Goal: Communication & Community: Answer question/provide support

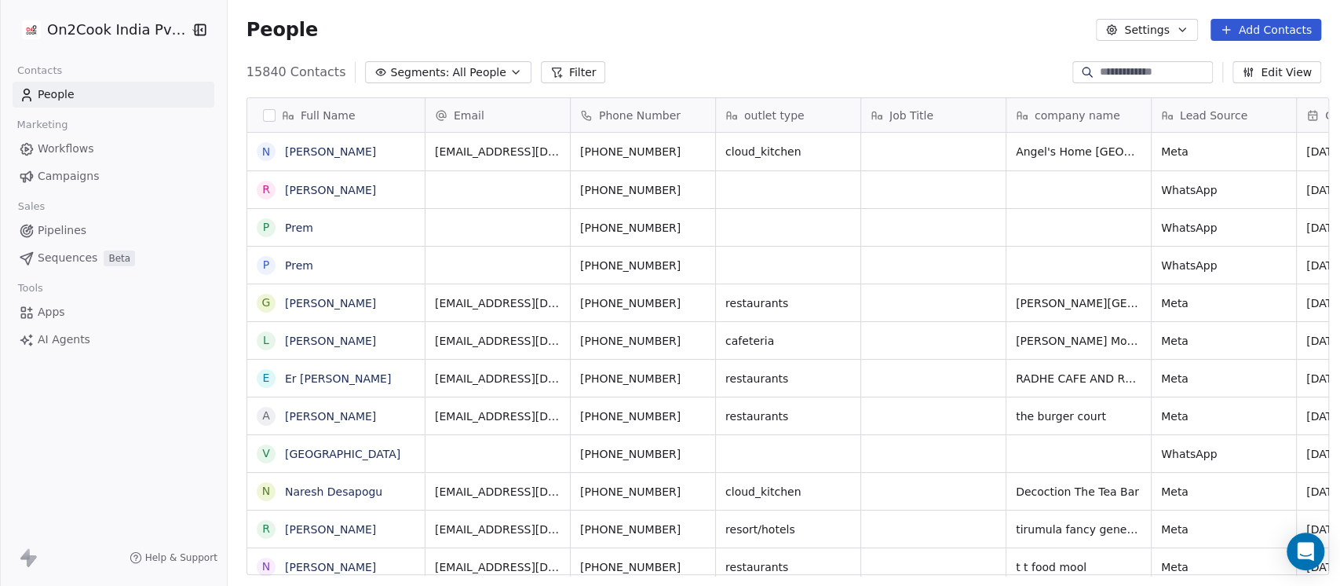
click at [452, 78] on span "All People" at bounding box center [478, 72] width 53 height 16
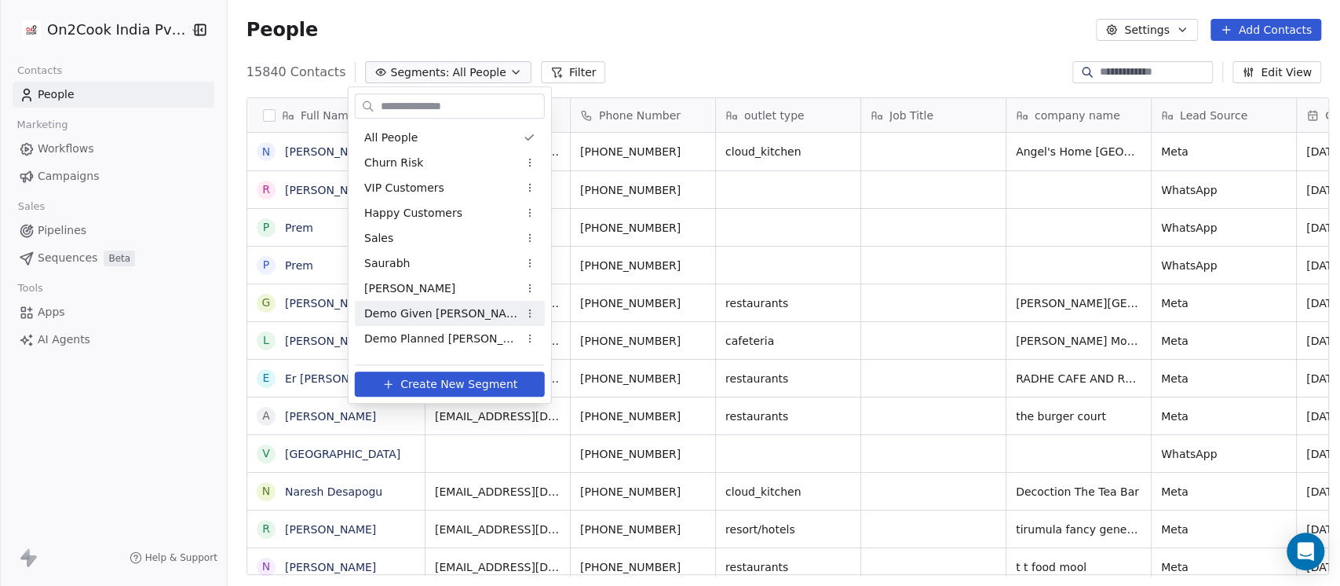
click at [433, 309] on span "Demo Given [PERSON_NAME]" at bounding box center [441, 313] width 154 height 16
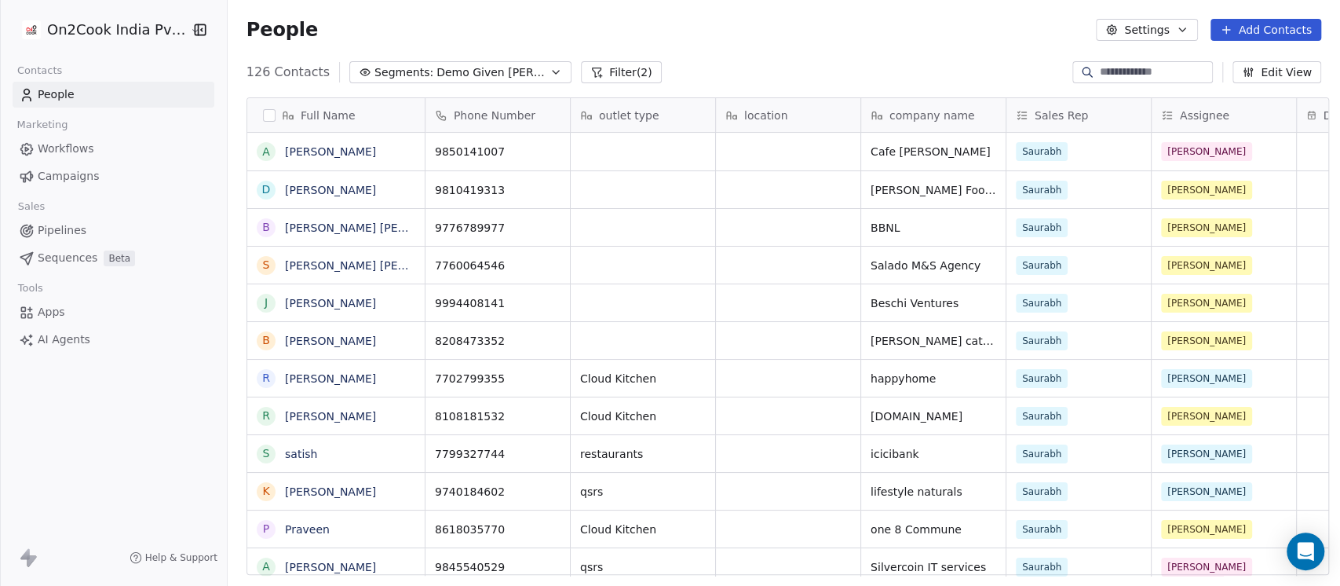
scroll to position [499, 1104]
click at [321, 226] on link "[PERSON_NAME] [PERSON_NAME]" at bounding box center [378, 227] width 186 height 13
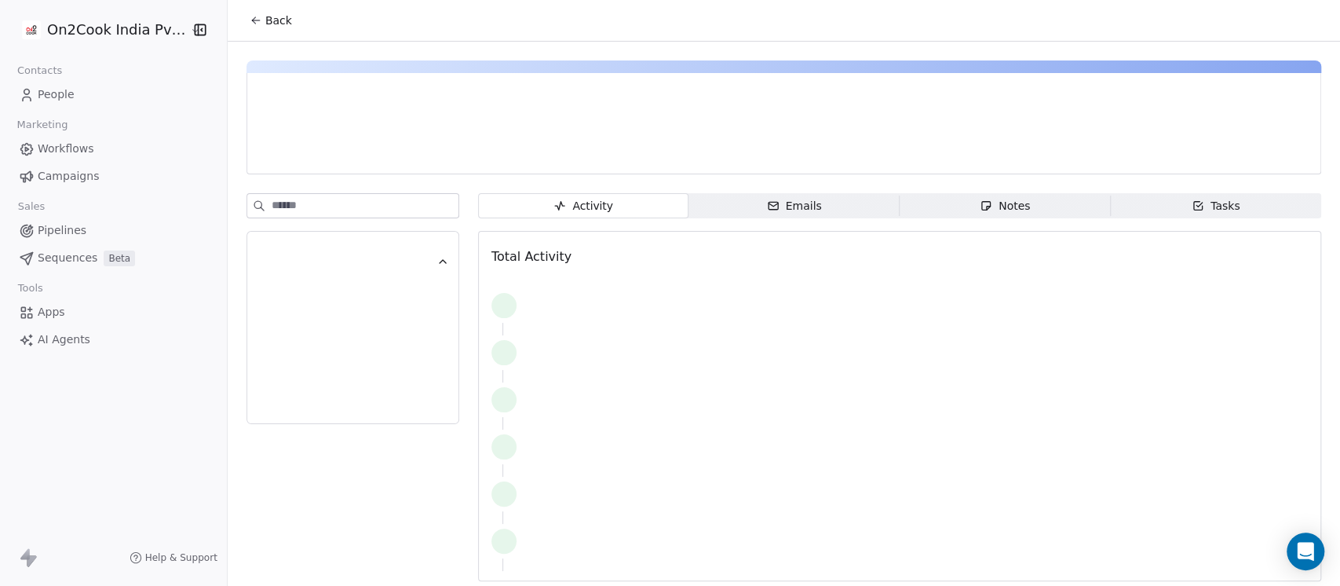
click at [994, 198] on div "Notes" at bounding box center [1005, 206] width 50 height 16
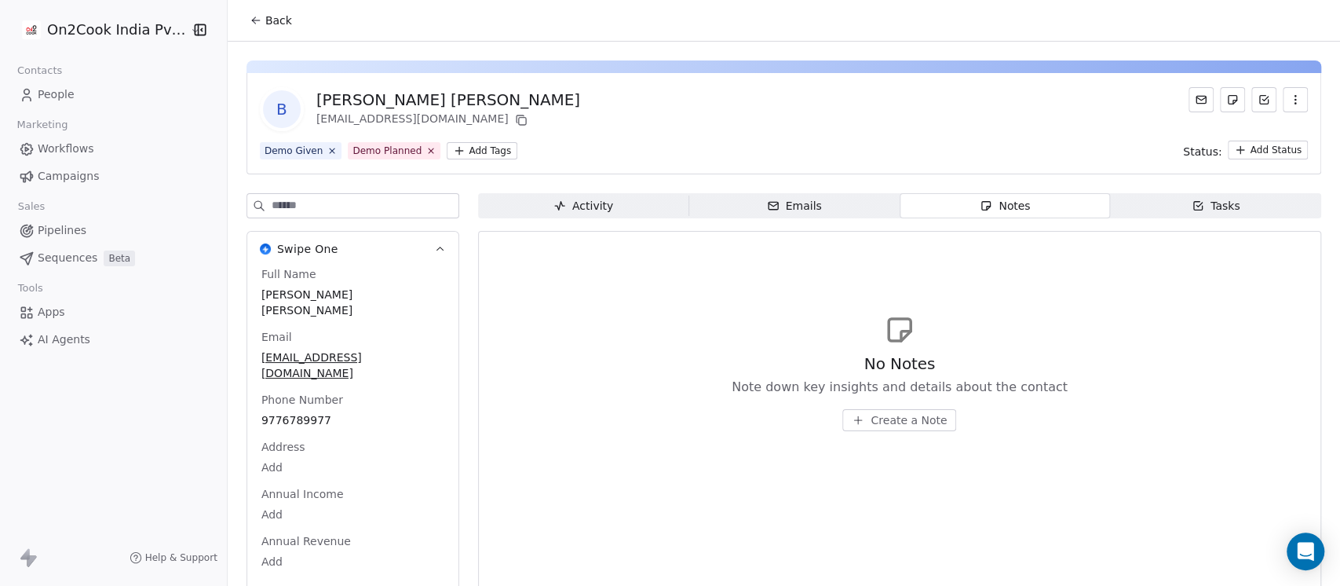
click at [914, 415] on span "Create a Note" at bounding box center [908, 420] width 76 height 16
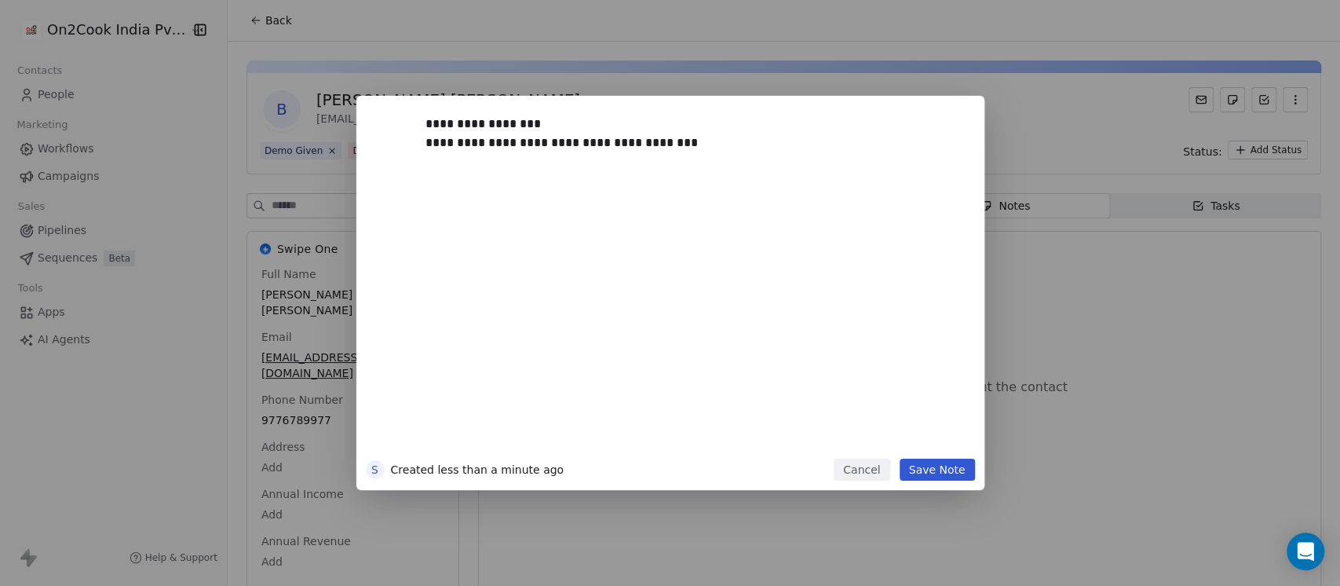
click at [921, 469] on button "Save Note" at bounding box center [937, 469] width 75 height 22
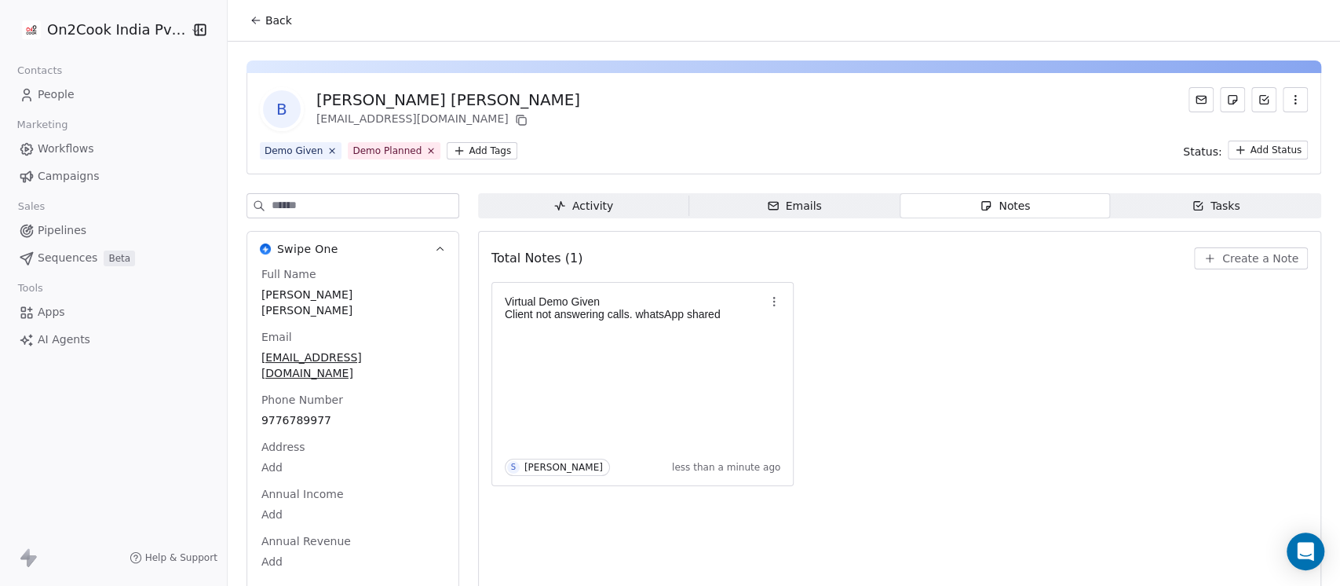
click at [328, 97] on div "[PERSON_NAME] [PERSON_NAME]" at bounding box center [448, 100] width 264 height 22
copy div "[PERSON_NAME]"
click at [1222, 256] on span "Create a Note" at bounding box center [1260, 258] width 76 height 16
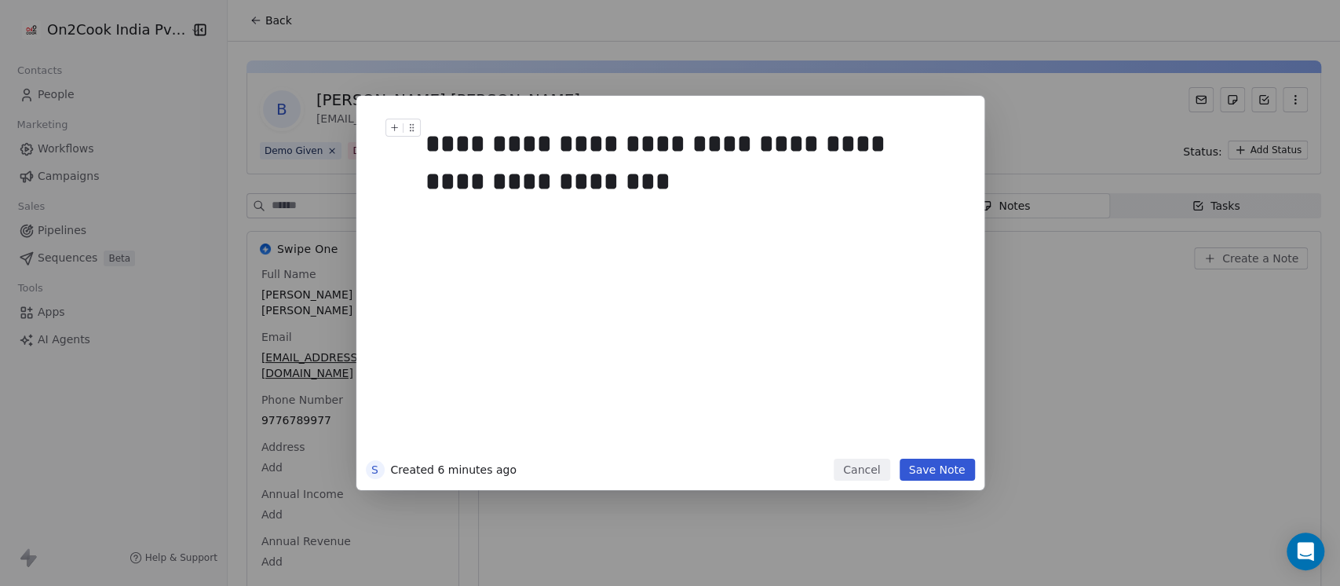
click at [638, 188] on div "**********" at bounding box center [685, 162] width 521 height 75
click at [925, 469] on button "Save Note" at bounding box center [937, 469] width 75 height 22
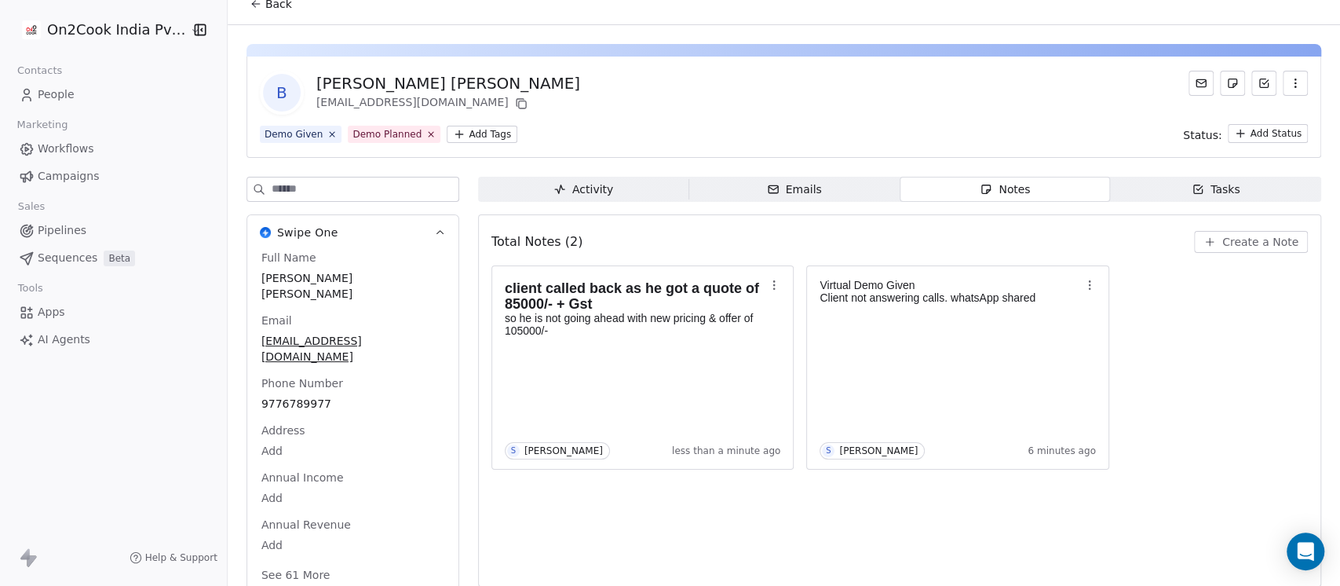
scroll to position [26, 0]
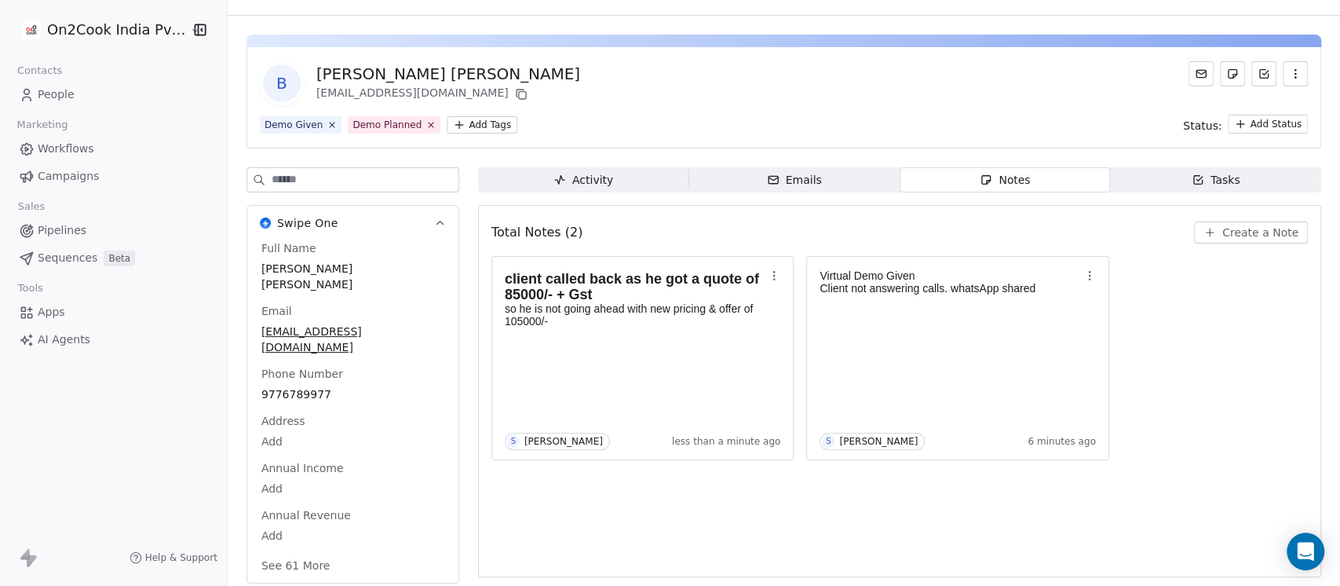
click at [282, 551] on button "See 61 More" at bounding box center [296, 565] width 88 height 28
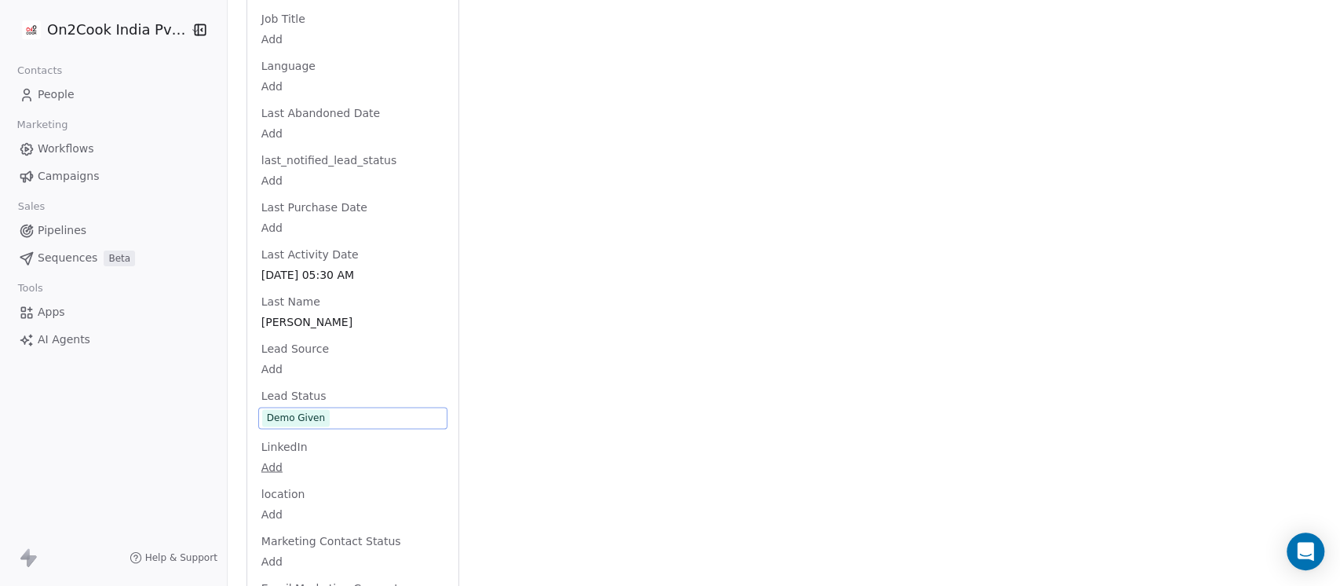
click at [322, 385] on div "Full Name [PERSON_NAME] [PERSON_NAME] Email [EMAIL_ADDRESS][DOMAIN_NAME] Phone …" at bounding box center [352, 299] width 189 height 3188
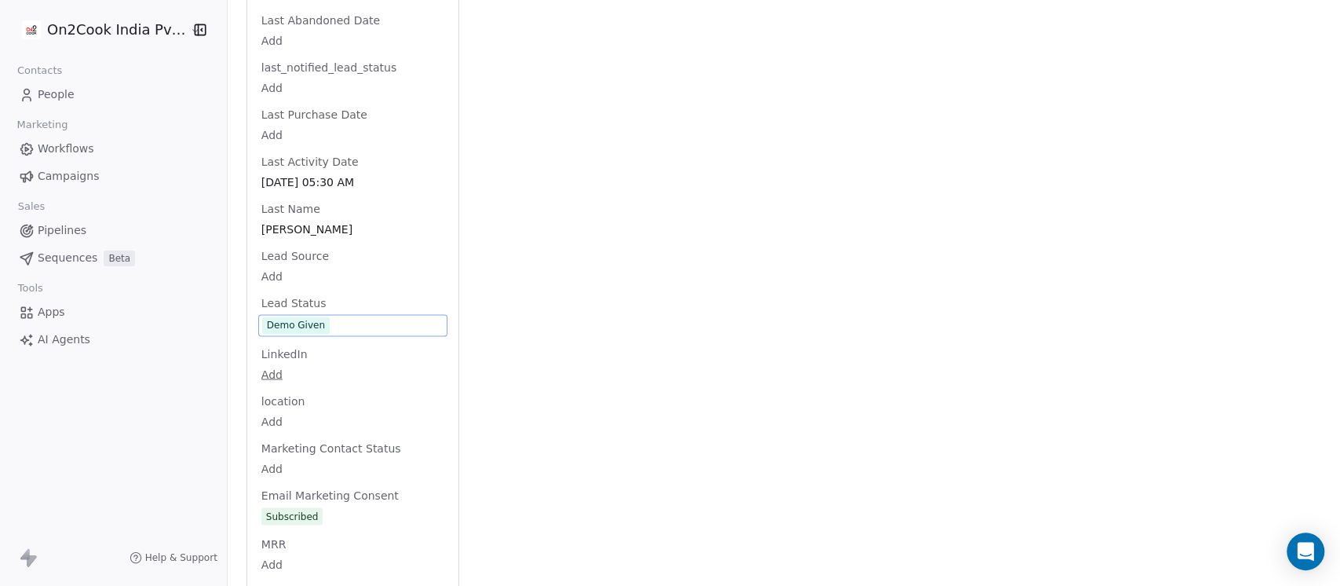
click at [353, 316] on span "Demo Given" at bounding box center [352, 324] width 181 height 17
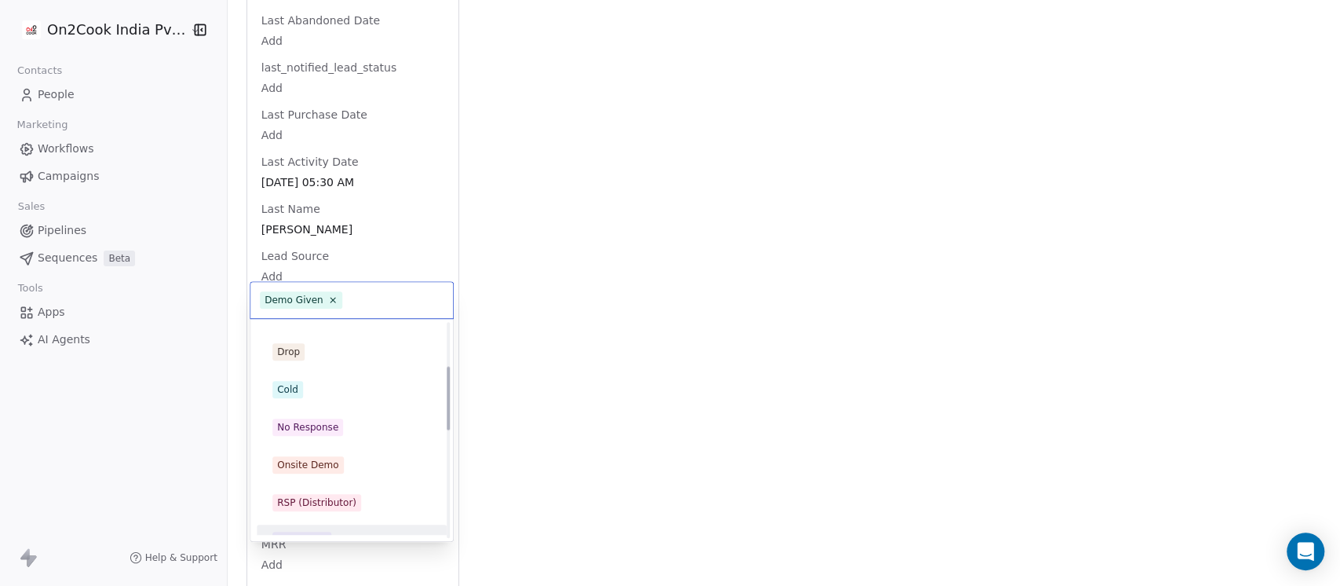
scroll to position [0, 0]
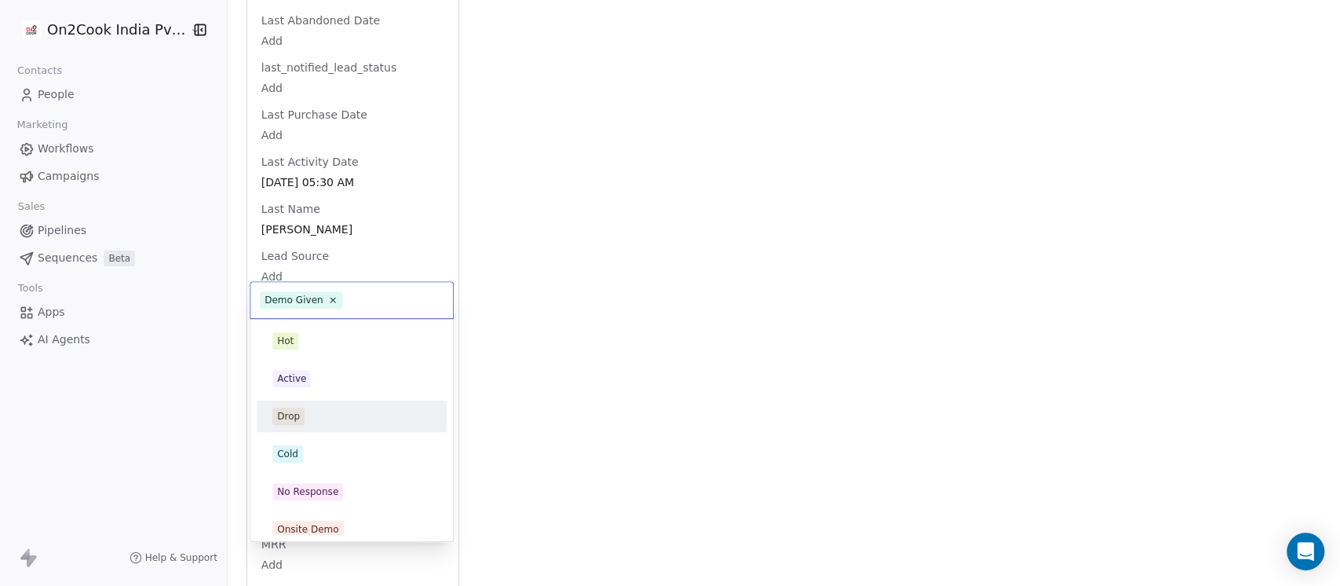
click at [320, 418] on div "Drop" at bounding box center [351, 415] width 159 height 17
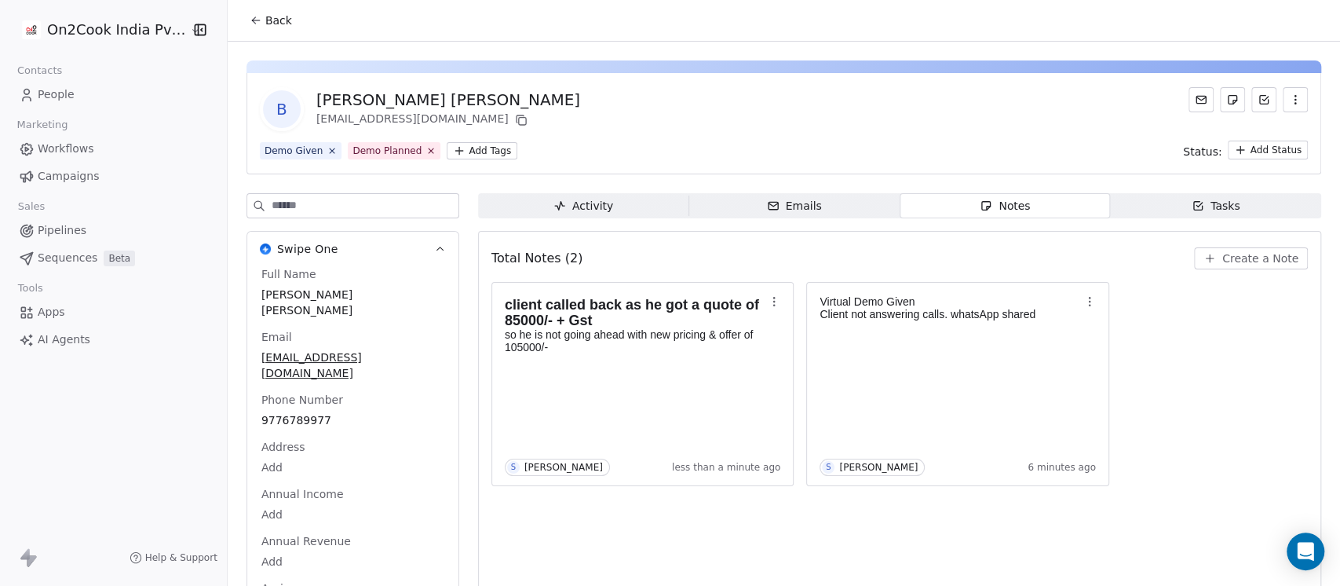
click at [266, 17] on span "Back" at bounding box center [278, 21] width 27 height 16
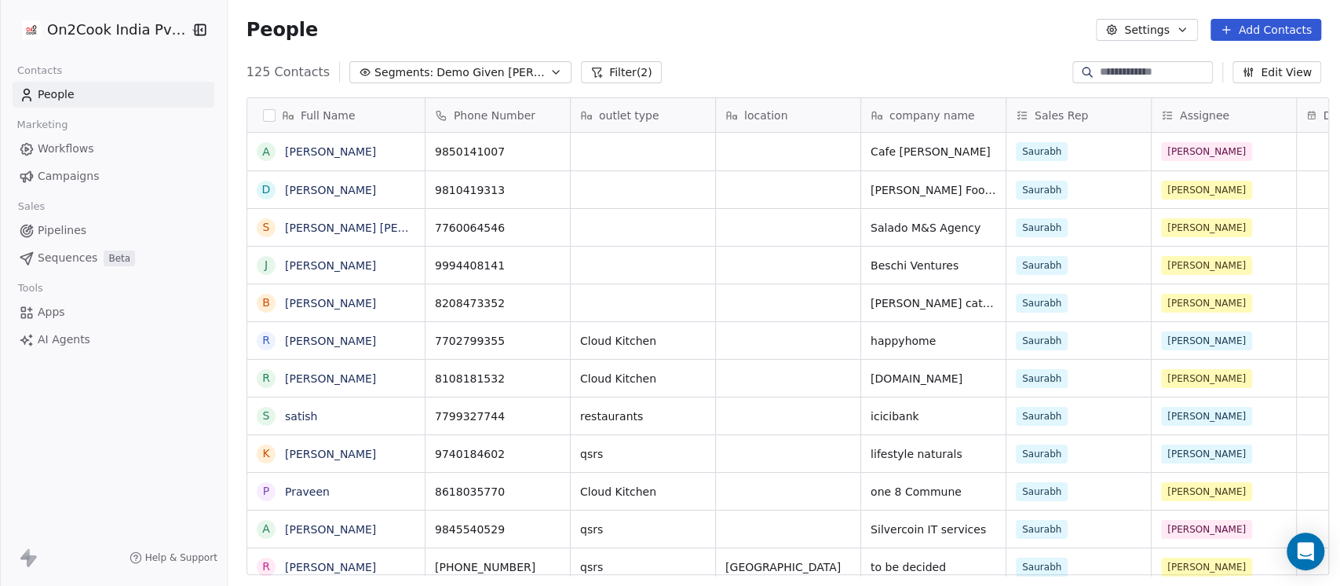
scroll to position [499, 1104]
click at [808, 54] on div "People Settings Add Contacts" at bounding box center [784, 30] width 1112 height 60
click at [544, 227] on icon "grid" at bounding box center [550, 225] width 13 height 13
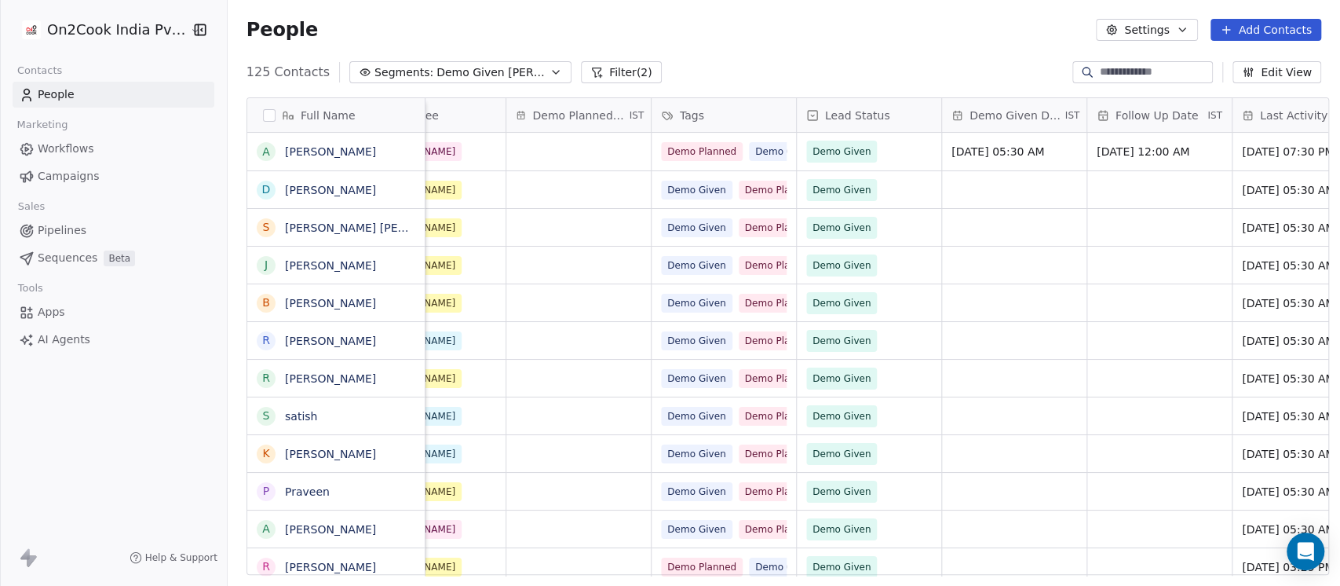
scroll to position [0, 1046]
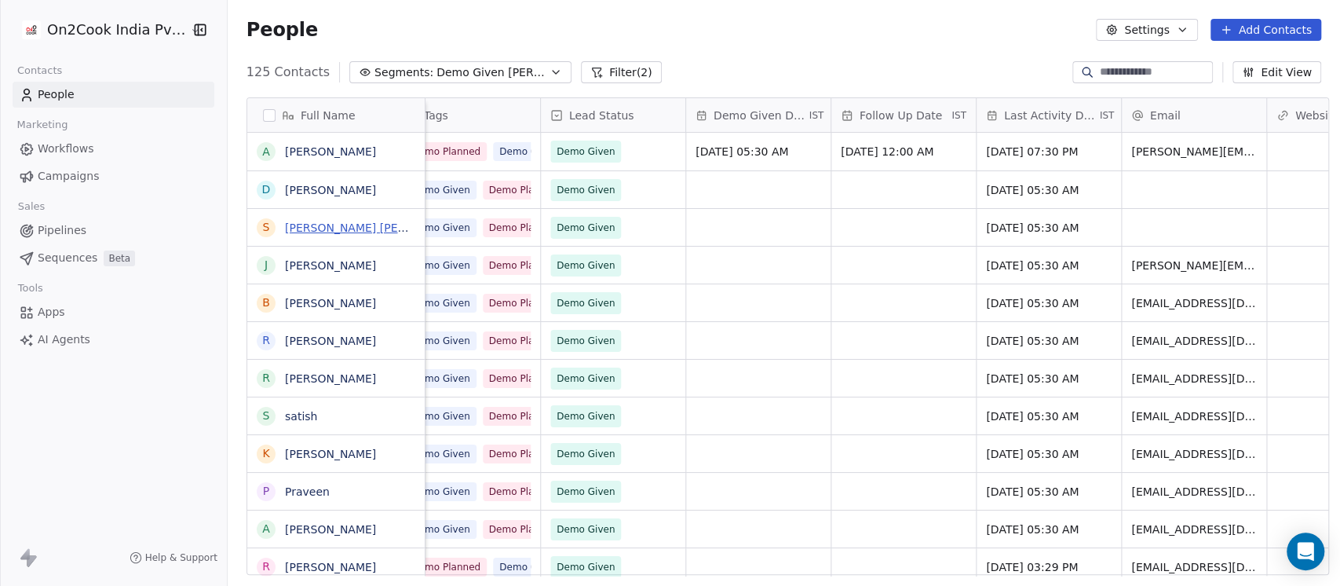
click at [315, 227] on link "[PERSON_NAME] [PERSON_NAME]" at bounding box center [378, 227] width 186 height 13
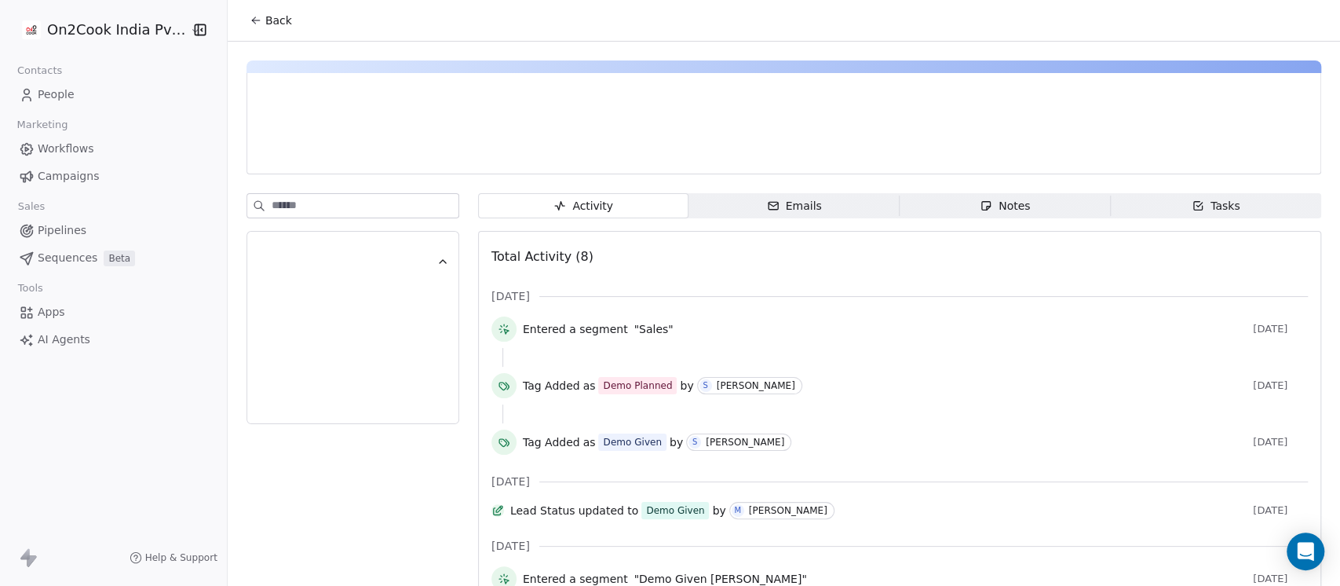
click at [1007, 210] on div "Notes" at bounding box center [1005, 206] width 50 height 16
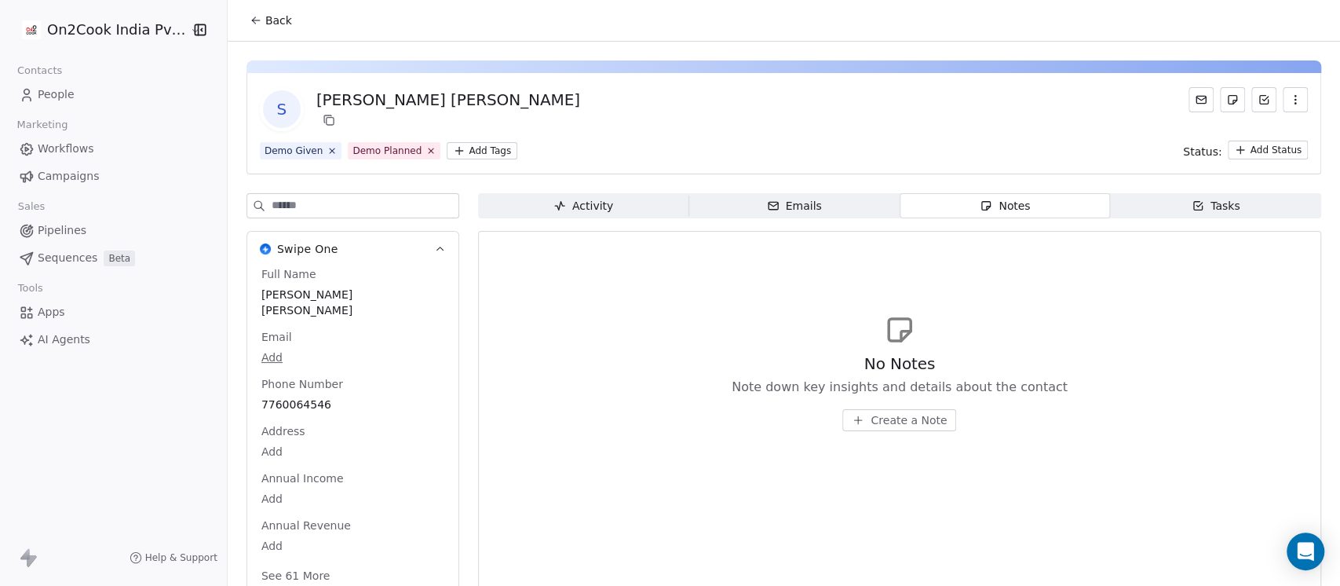
click at [874, 418] on span "Create a Note" at bounding box center [908, 420] width 76 height 16
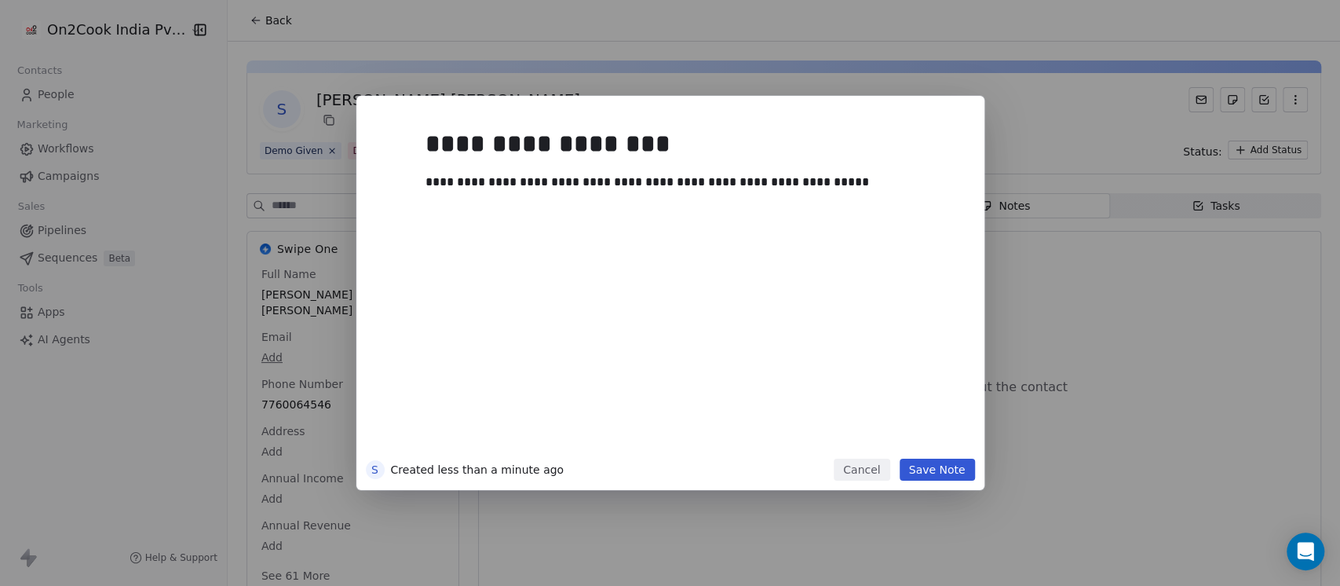
click at [921, 462] on button "Save Note" at bounding box center [937, 469] width 75 height 22
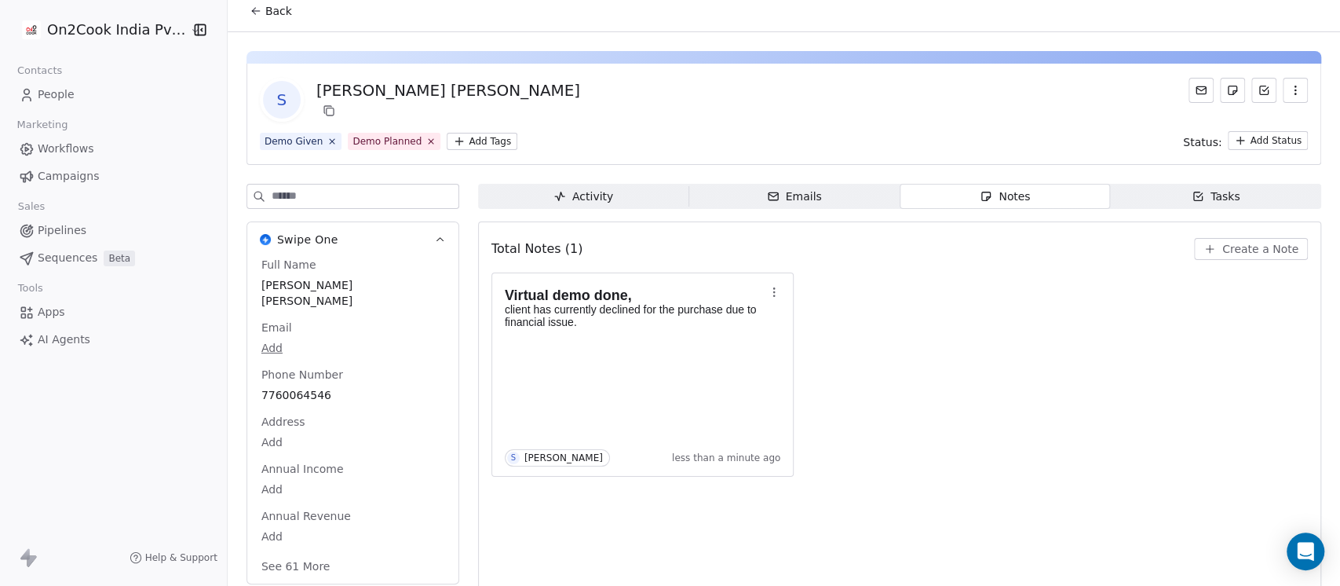
scroll to position [26, 0]
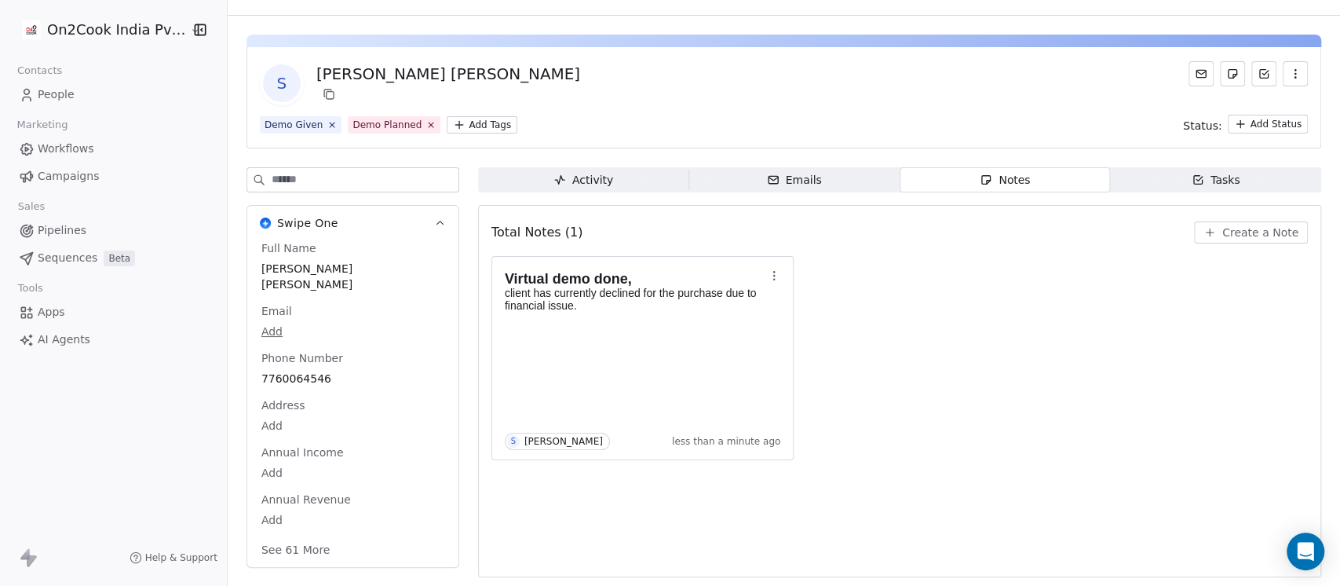
click at [268, 540] on button "See 61 More" at bounding box center [296, 549] width 88 height 28
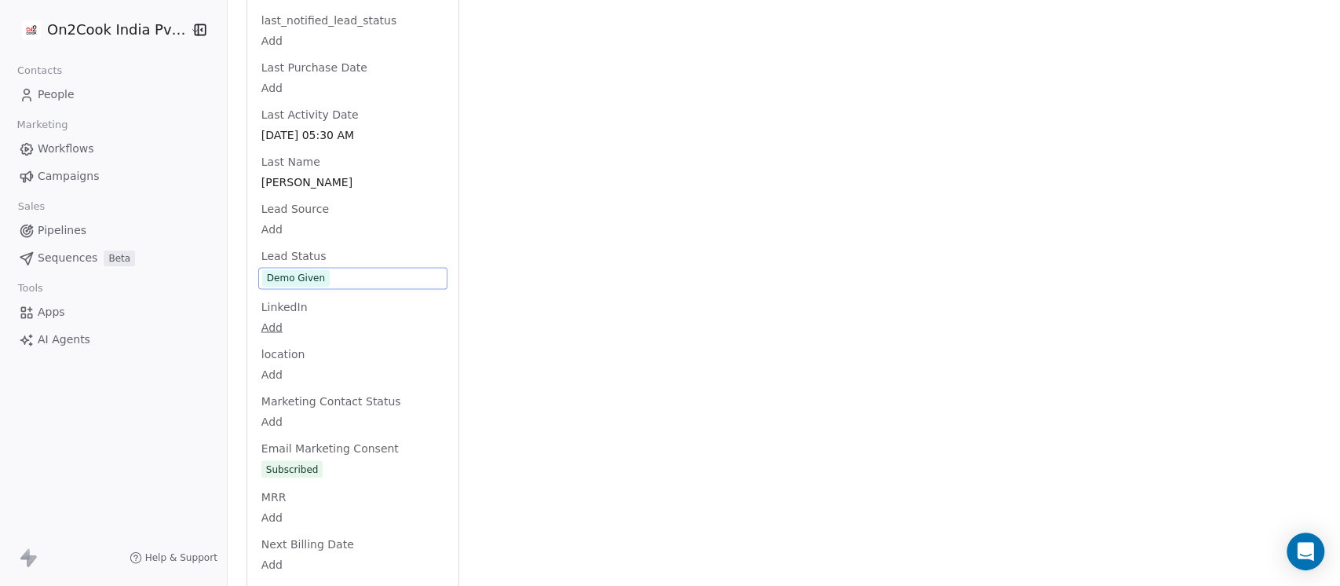
click at [327, 249] on div "Full Name [PERSON_NAME] [PERSON_NAME] Email Add Phone Number [PHONE_NUMBER] Add…" at bounding box center [352, 159] width 189 height 3188
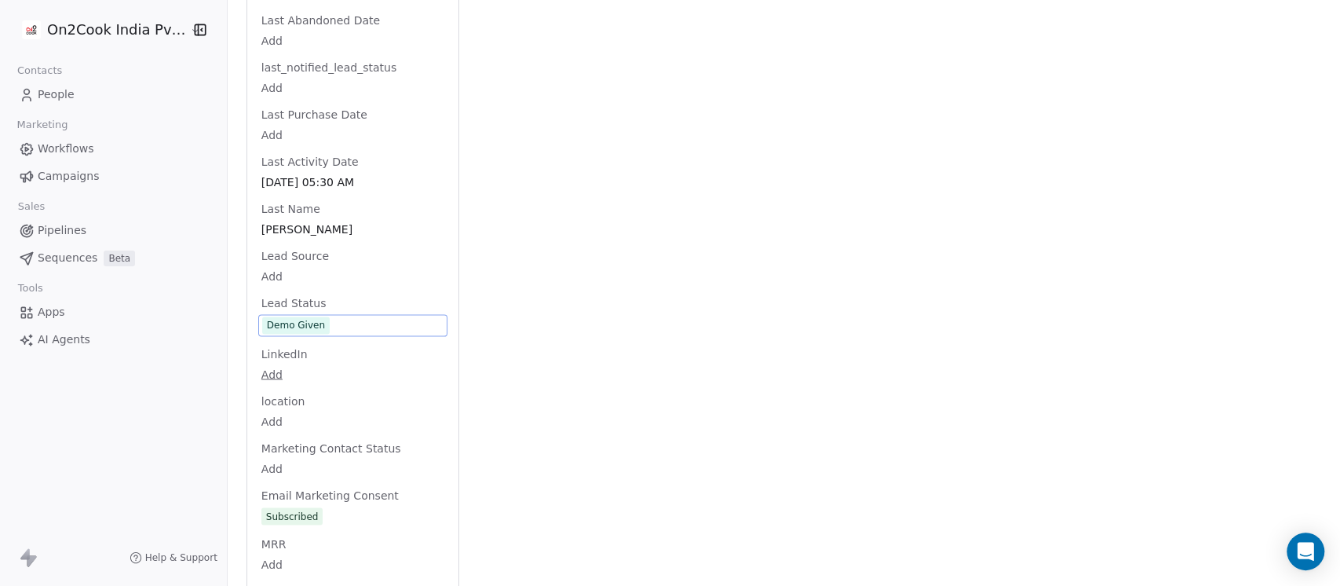
click at [346, 316] on span "Demo Given" at bounding box center [352, 324] width 181 height 17
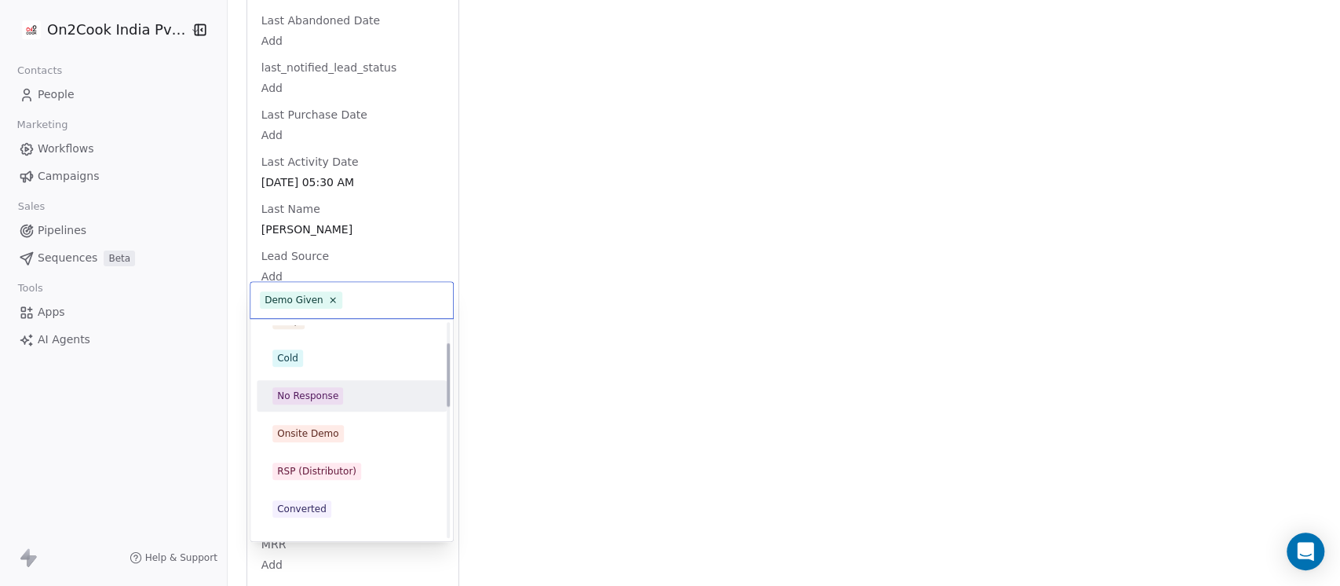
scroll to position [0, 0]
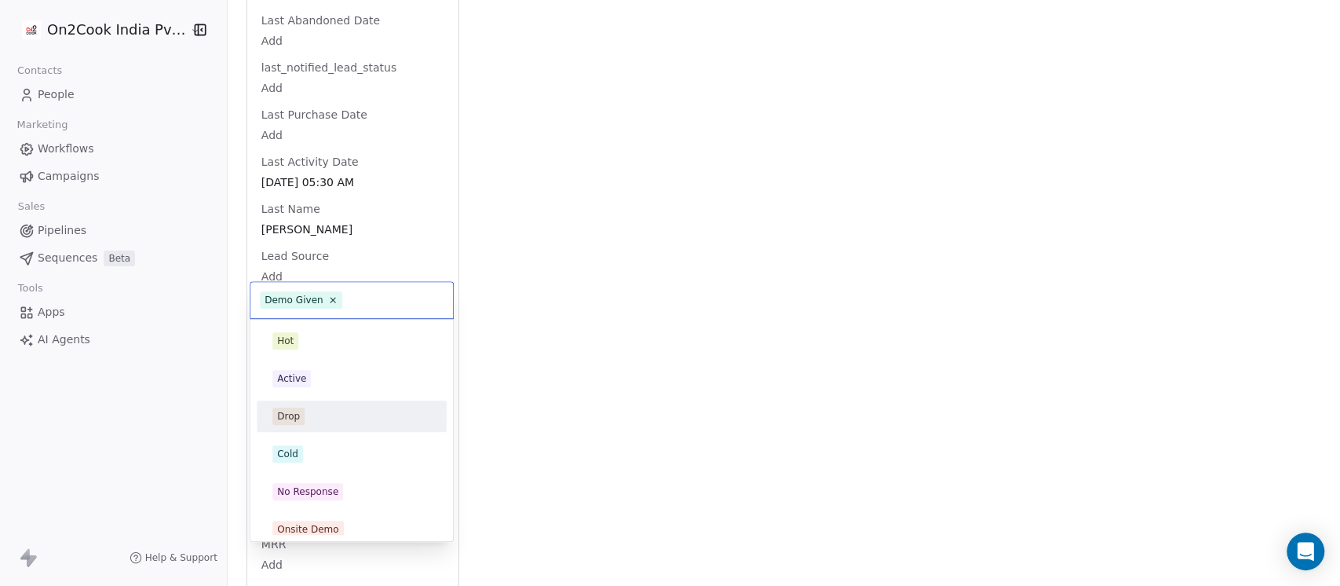
click at [325, 407] on div "Drop" at bounding box center [351, 415] width 159 height 17
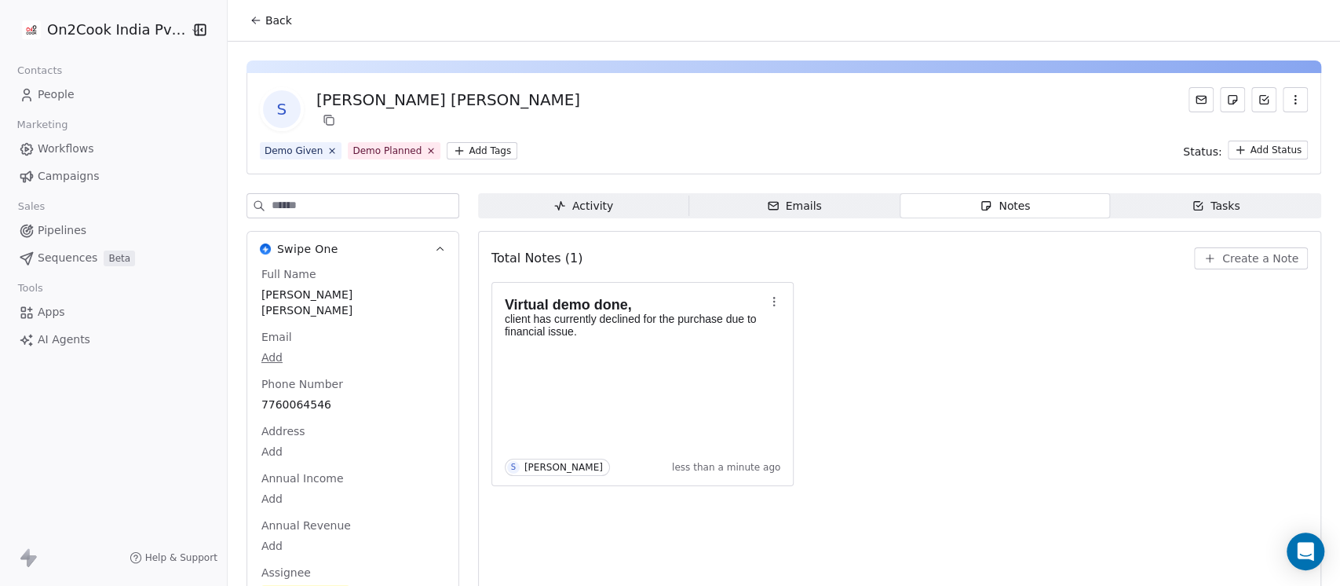
click at [679, 96] on div "S [PERSON_NAME] [PERSON_NAME]" at bounding box center [784, 109] width 1048 height 44
click at [286, 28] on button "Back" at bounding box center [270, 20] width 61 height 28
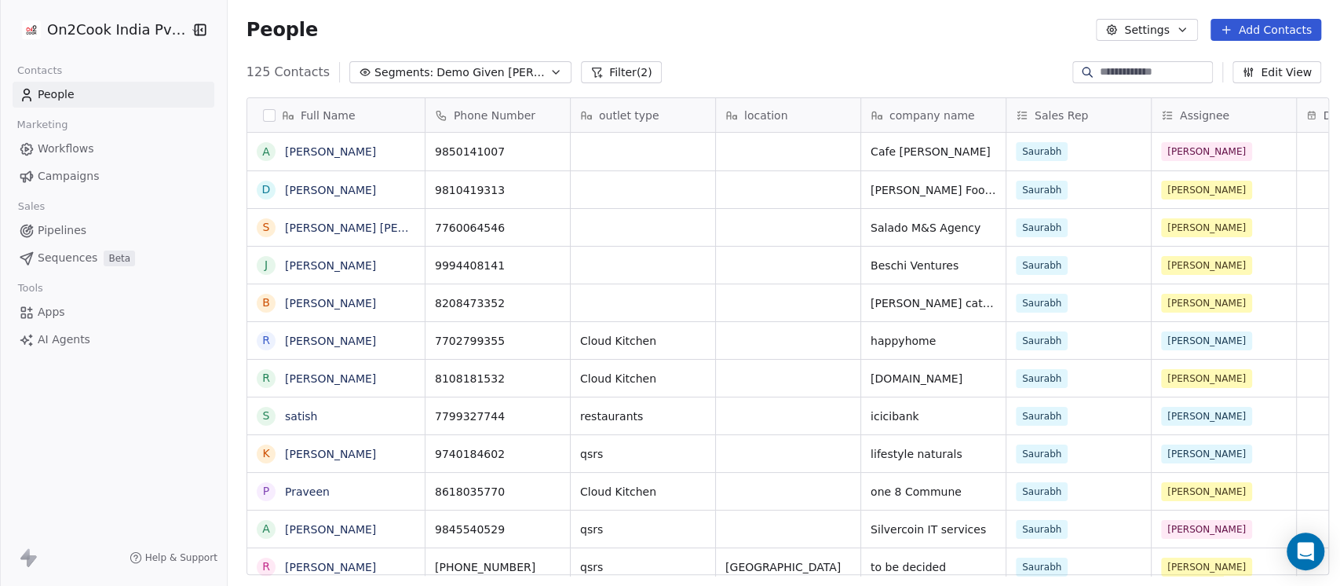
scroll to position [499, 1104]
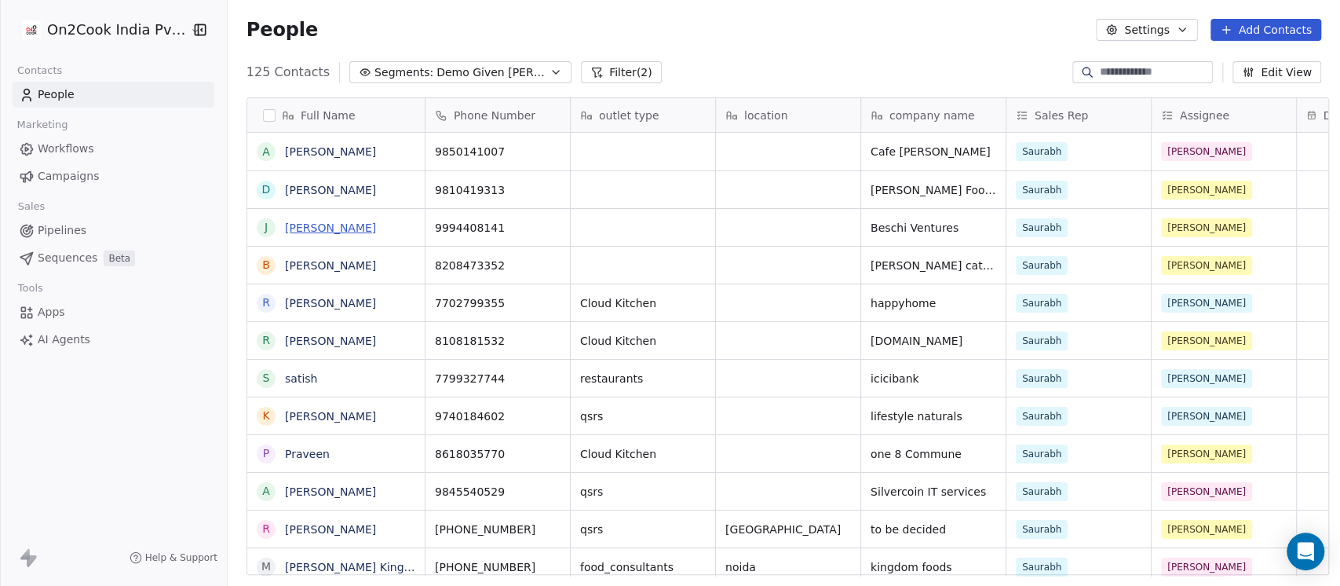
click at [309, 221] on link "[PERSON_NAME]" at bounding box center [330, 227] width 91 height 13
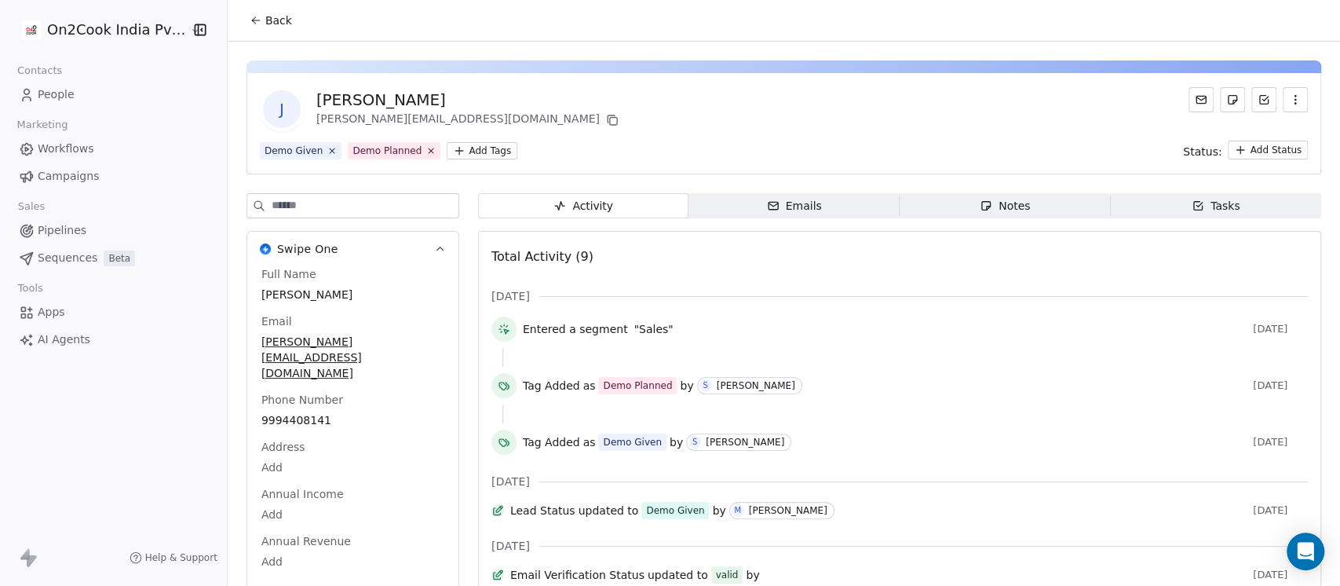
click at [986, 208] on div "Notes" at bounding box center [1005, 206] width 50 height 16
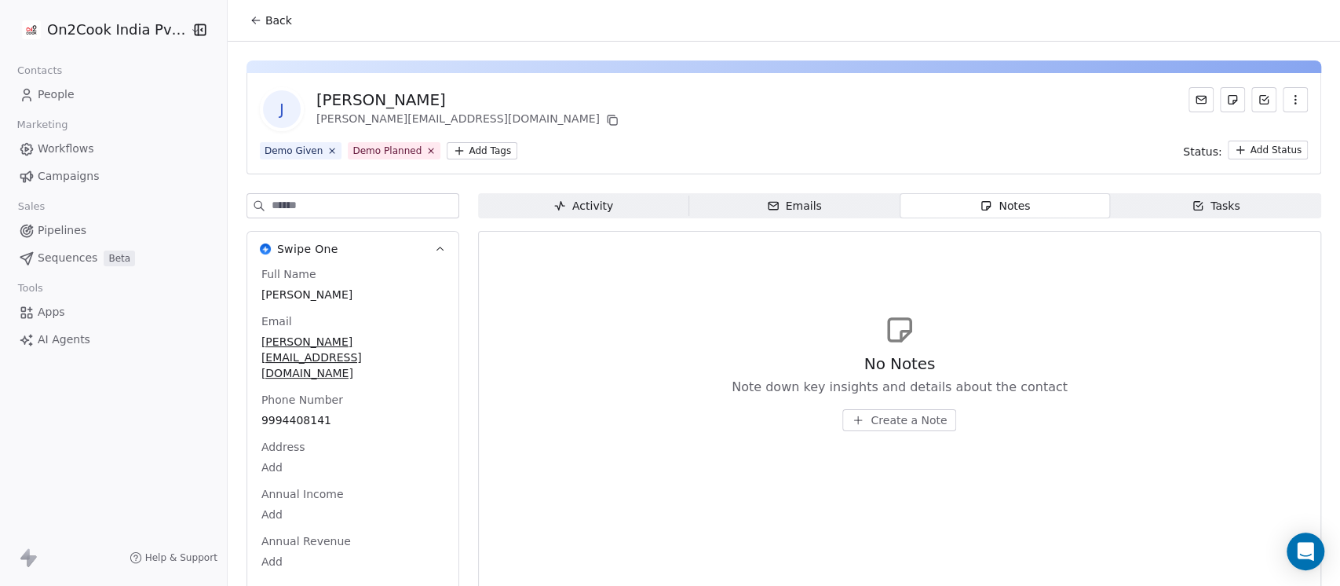
click at [597, 202] on div "Activity" at bounding box center [583, 206] width 60 height 16
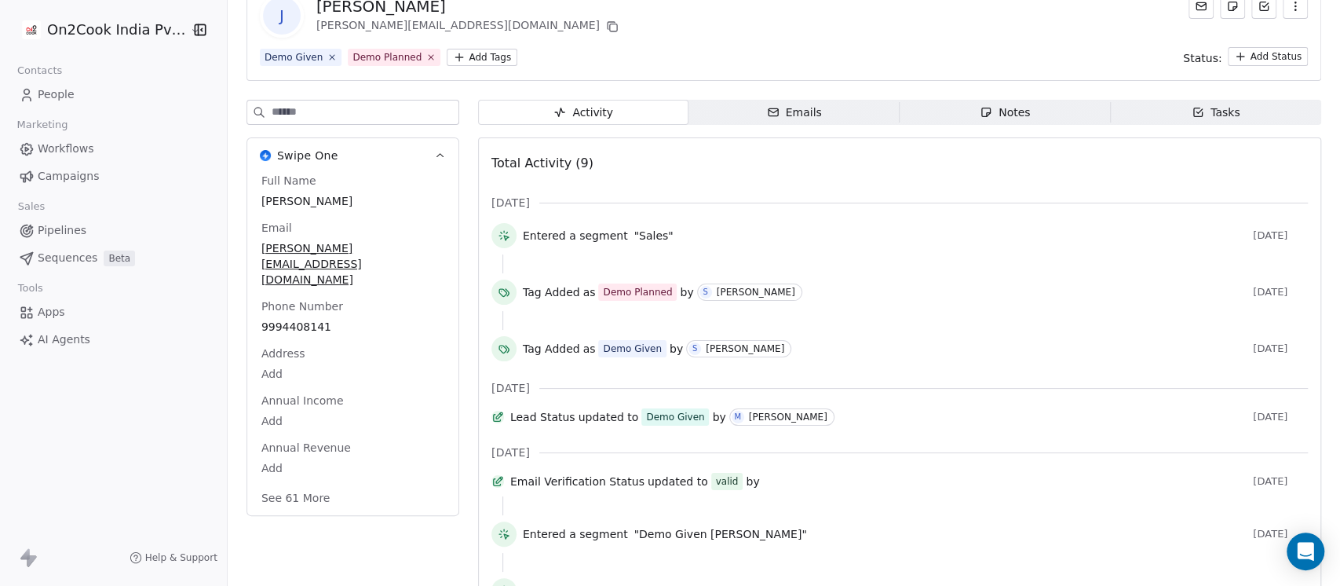
scroll to position [139, 0]
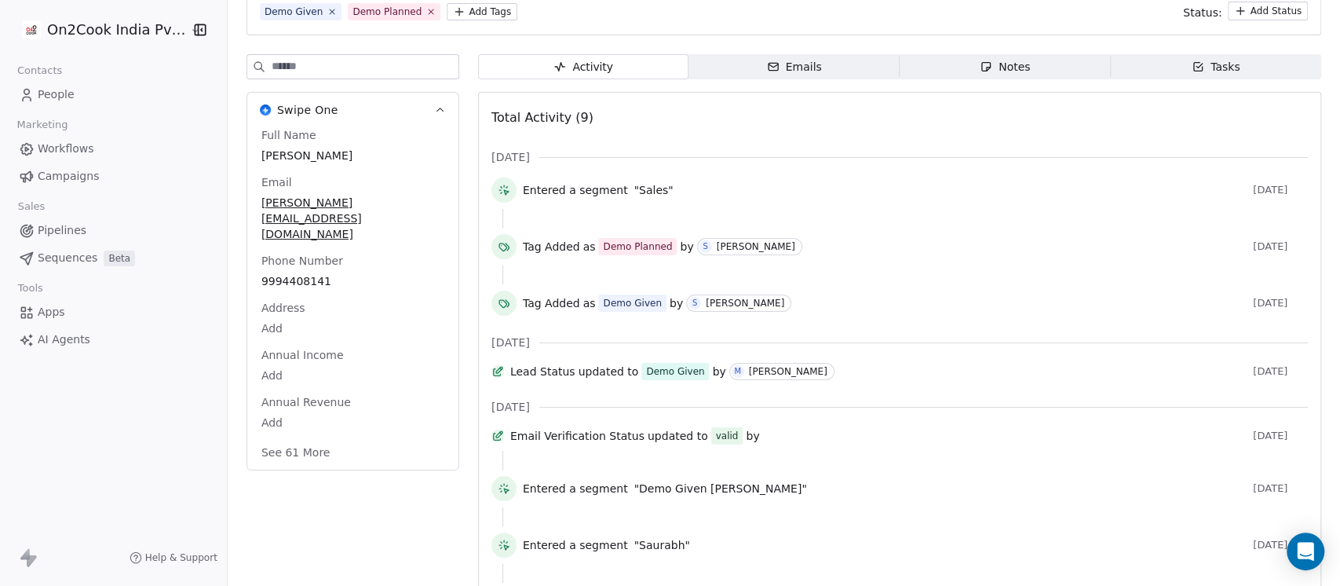
click at [275, 438] on button "See 61 More" at bounding box center [296, 452] width 88 height 28
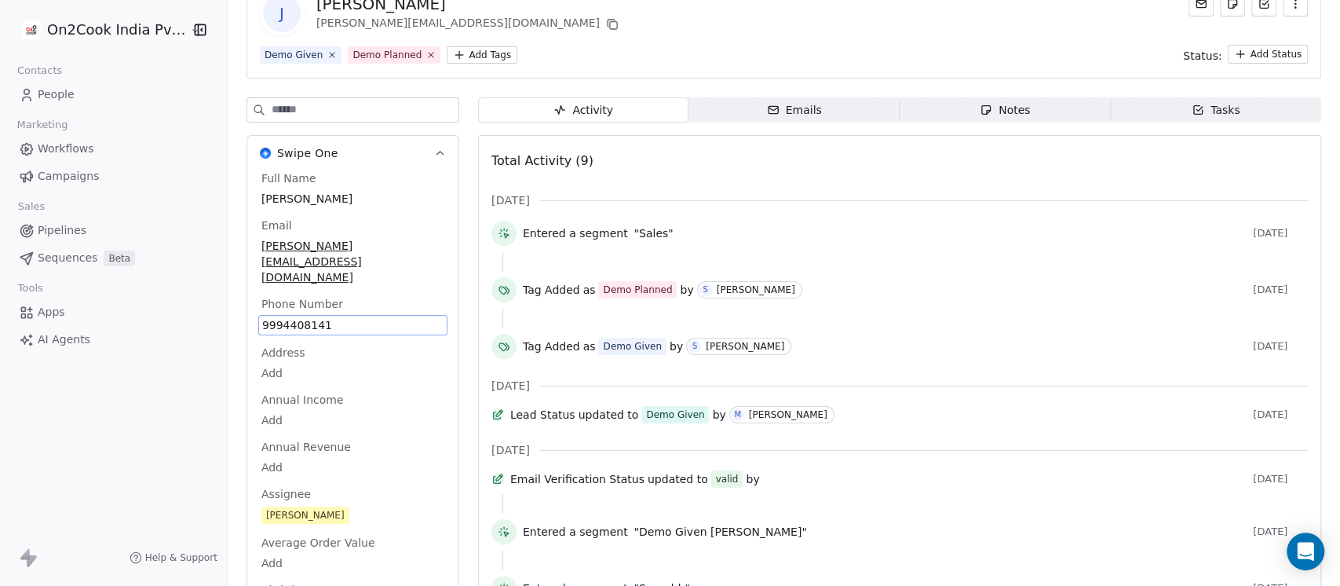
click at [320, 317] on span "9994408141" at bounding box center [352, 325] width 181 height 16
click at [338, 317] on span "9994408141" at bounding box center [352, 325] width 181 height 16
click at [289, 300] on input "**********" at bounding box center [337, 301] width 166 height 31
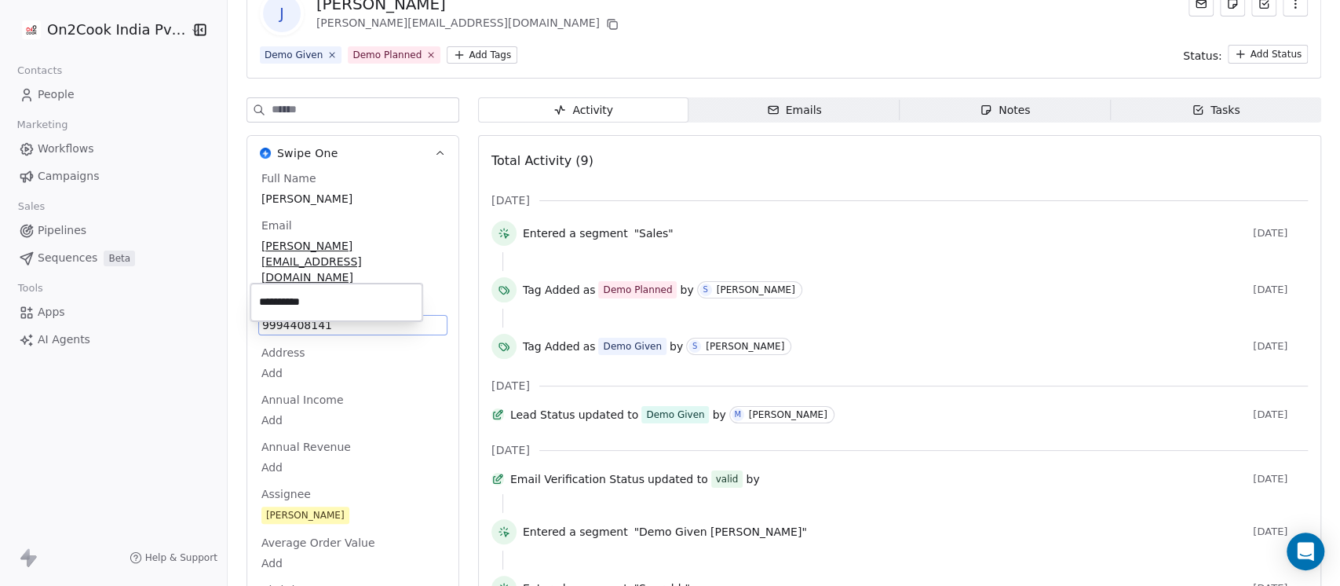
click at [848, 160] on html "On2Cook India Pvt. Ltd. Contacts People Marketing Workflows Campaigns Sales Pip…" at bounding box center [670, 293] width 1340 height 586
click at [980, 104] on icon "button" at bounding box center [986, 110] width 13 height 13
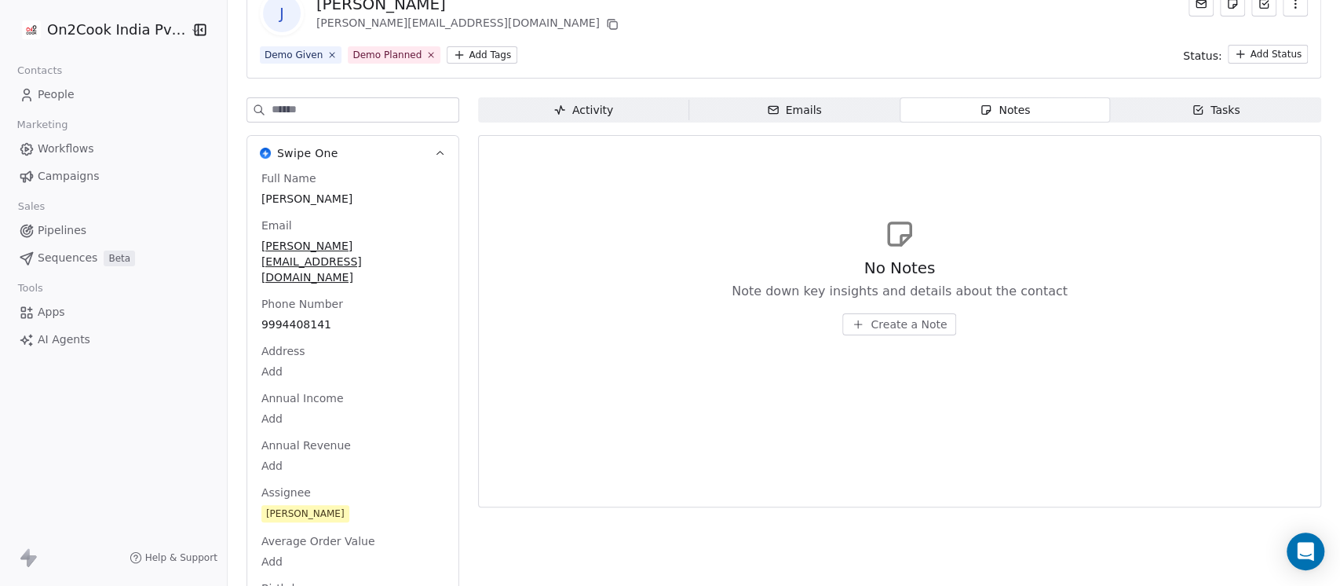
click at [878, 327] on span "Create a Note" at bounding box center [908, 324] width 76 height 16
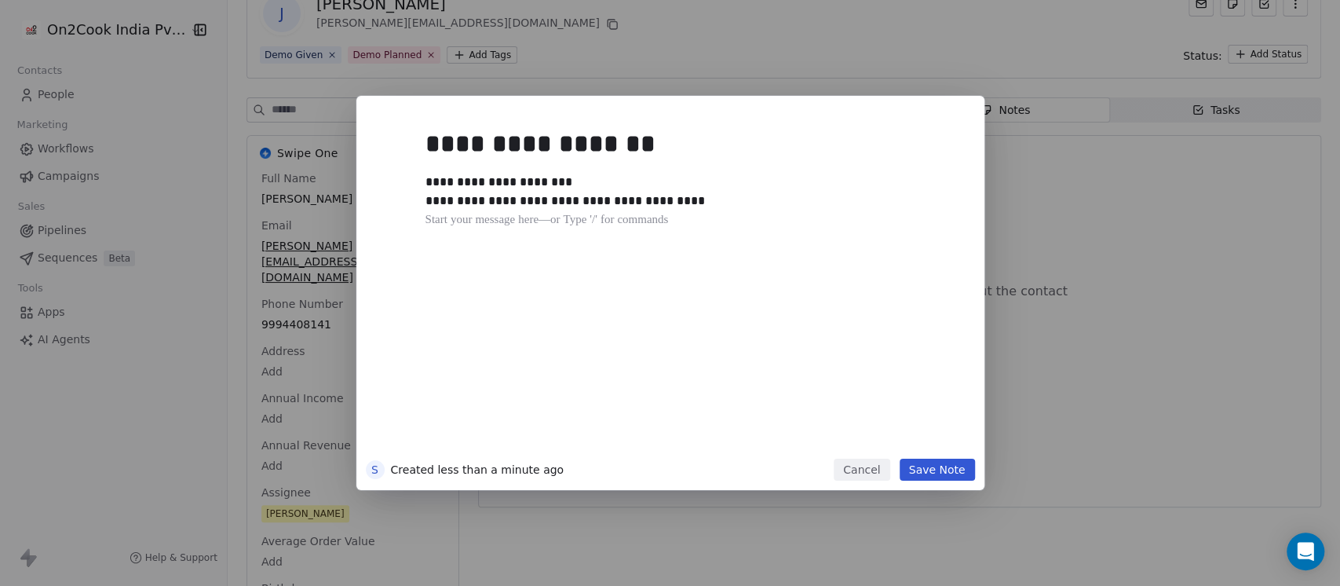
click at [941, 466] on button "Save Note" at bounding box center [937, 469] width 75 height 22
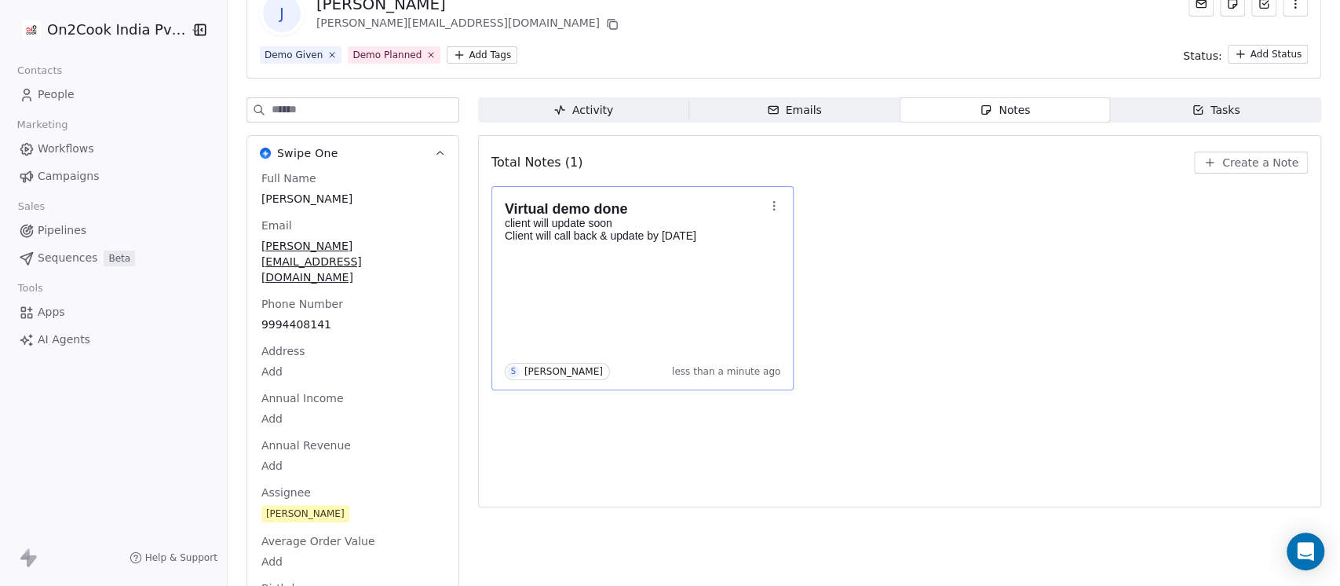
click at [657, 277] on div "Virtual demo done client will update soon Client will call back & update by [DA…" at bounding box center [643, 288] width 276 height 184
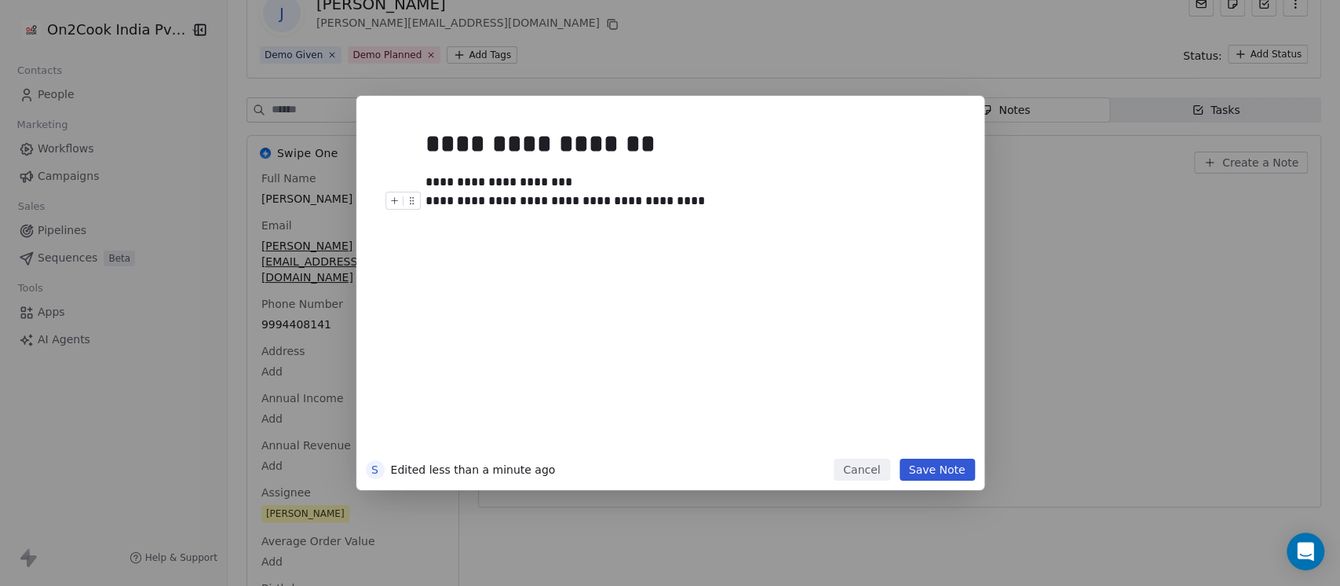
click at [713, 203] on div "**********" at bounding box center [685, 201] width 521 height 19
click at [943, 459] on button "Save Note" at bounding box center [937, 469] width 75 height 22
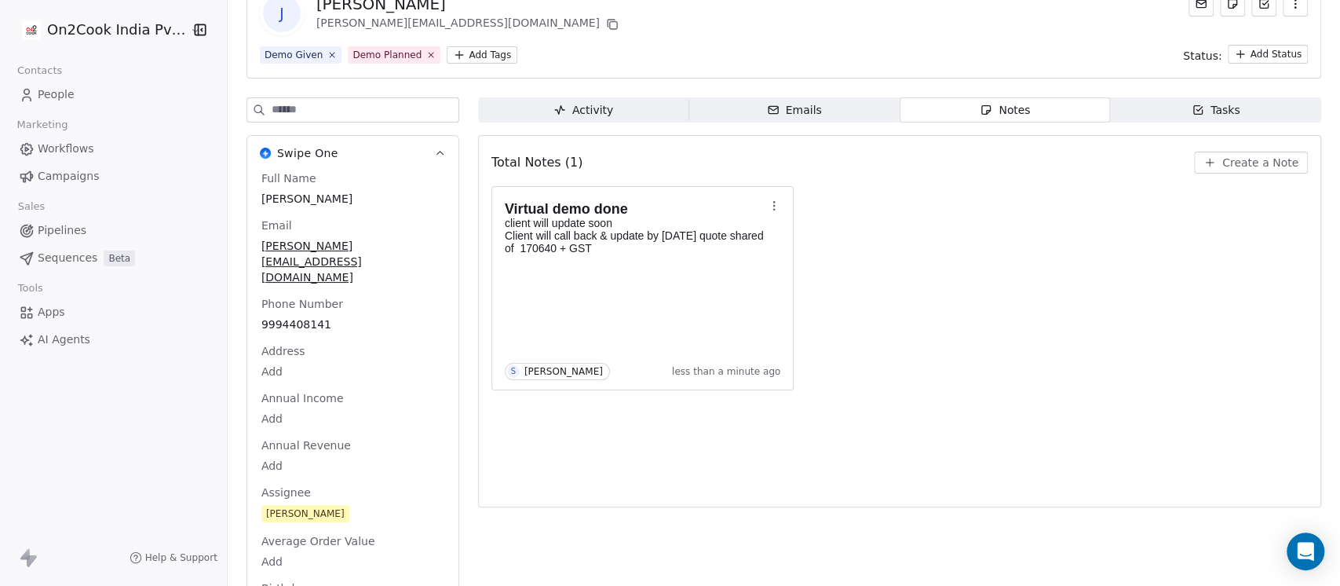
click at [1020, 322] on div "Virtual demo done client will update soon Client will call back & update by [DA…" at bounding box center [899, 288] width 816 height 204
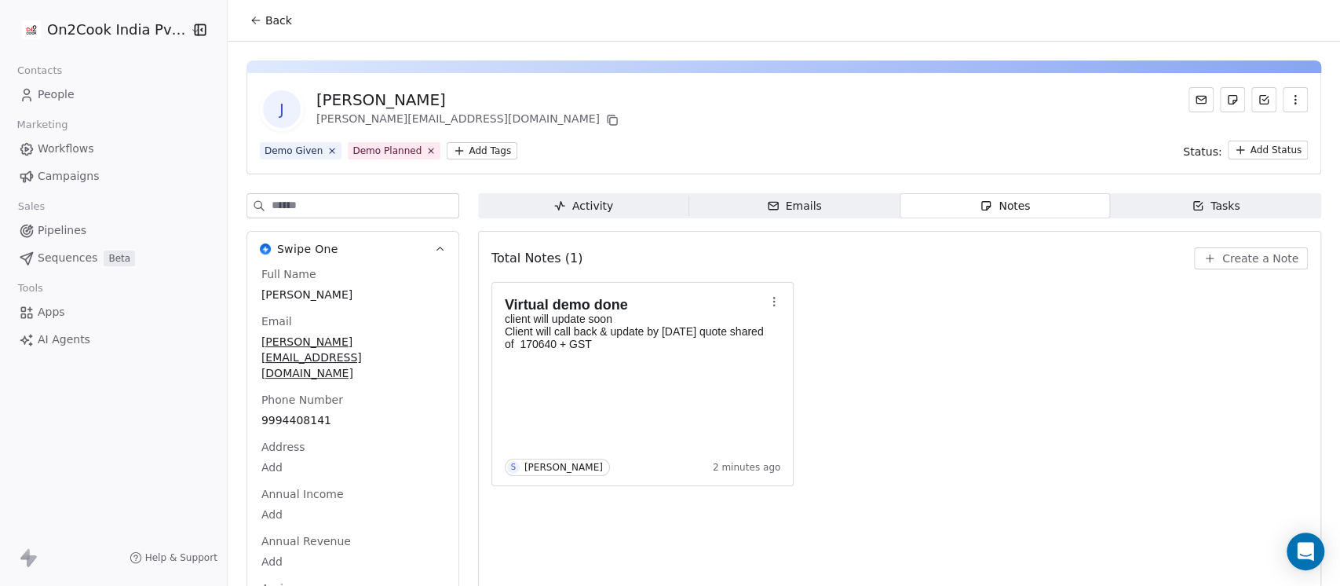
click at [265, 15] on span "Back" at bounding box center [278, 21] width 27 height 16
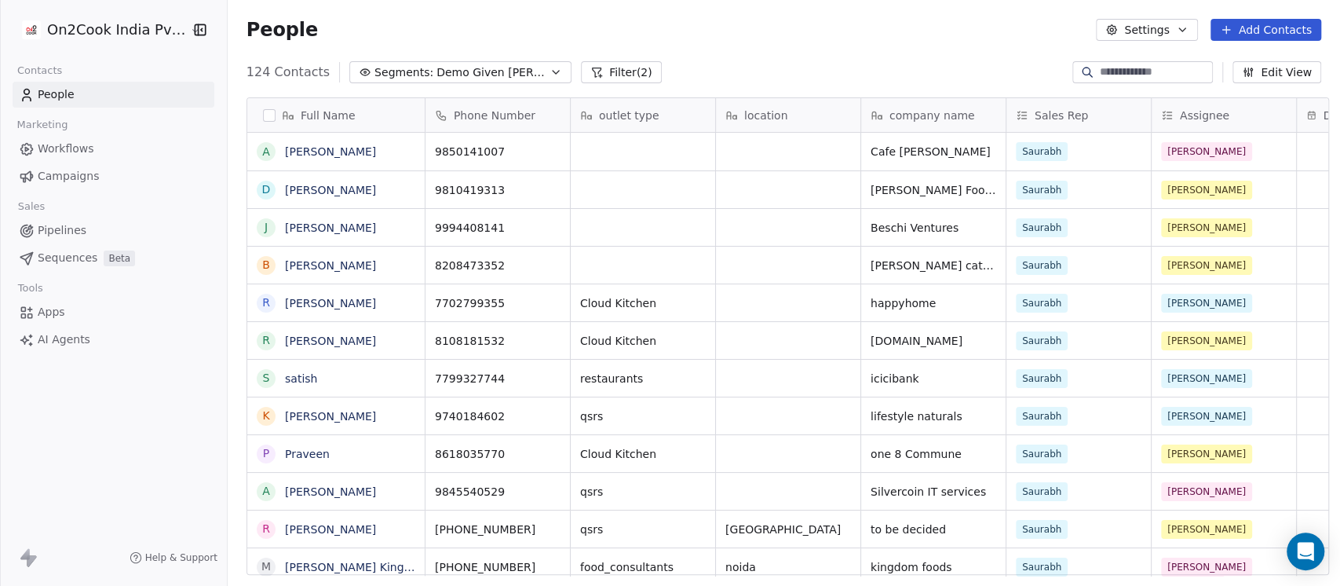
scroll to position [499, 1104]
click at [316, 264] on link "[PERSON_NAME]" at bounding box center [330, 265] width 91 height 13
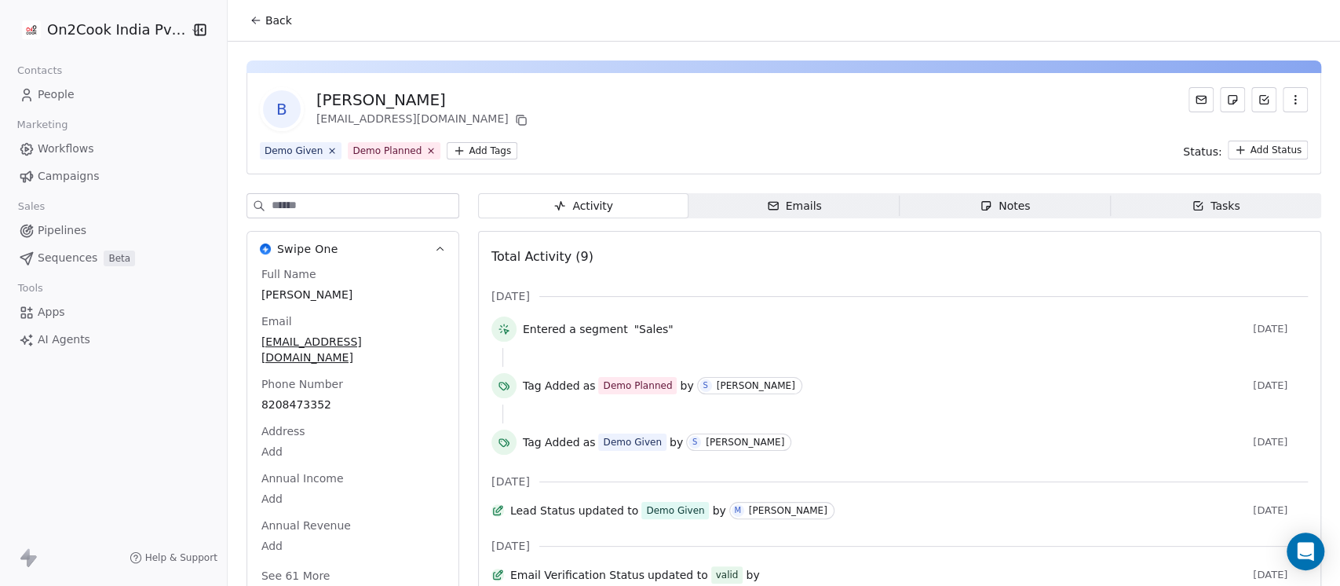
click at [1017, 210] on span "Notes Notes" at bounding box center [1005, 205] width 211 height 25
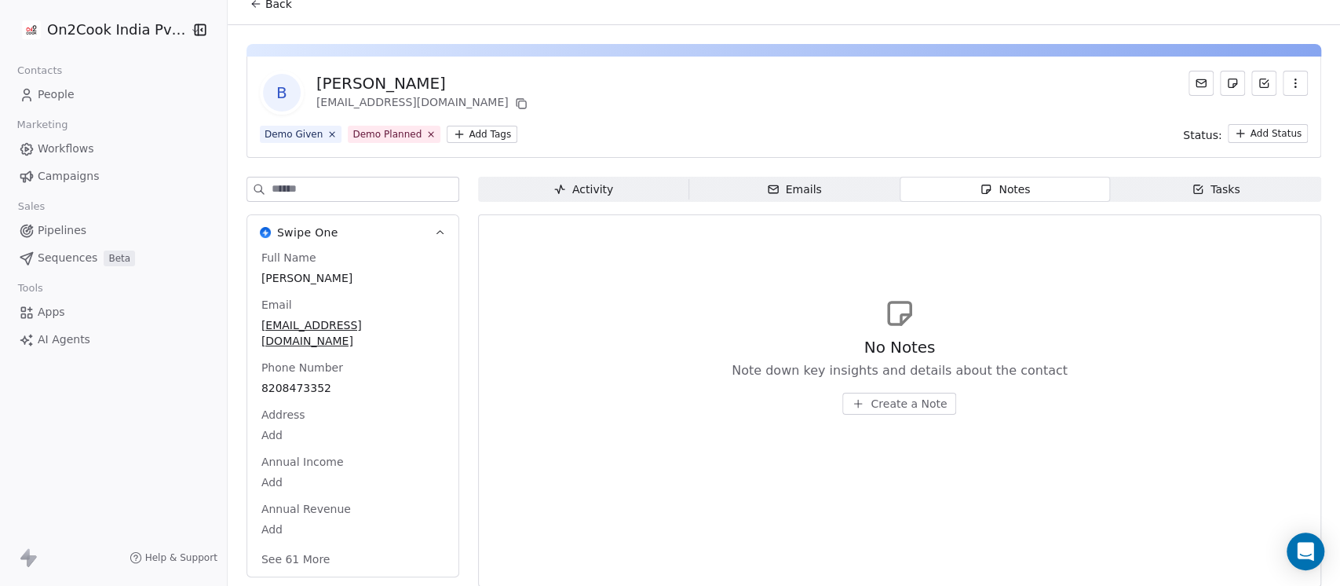
scroll to position [26, 0]
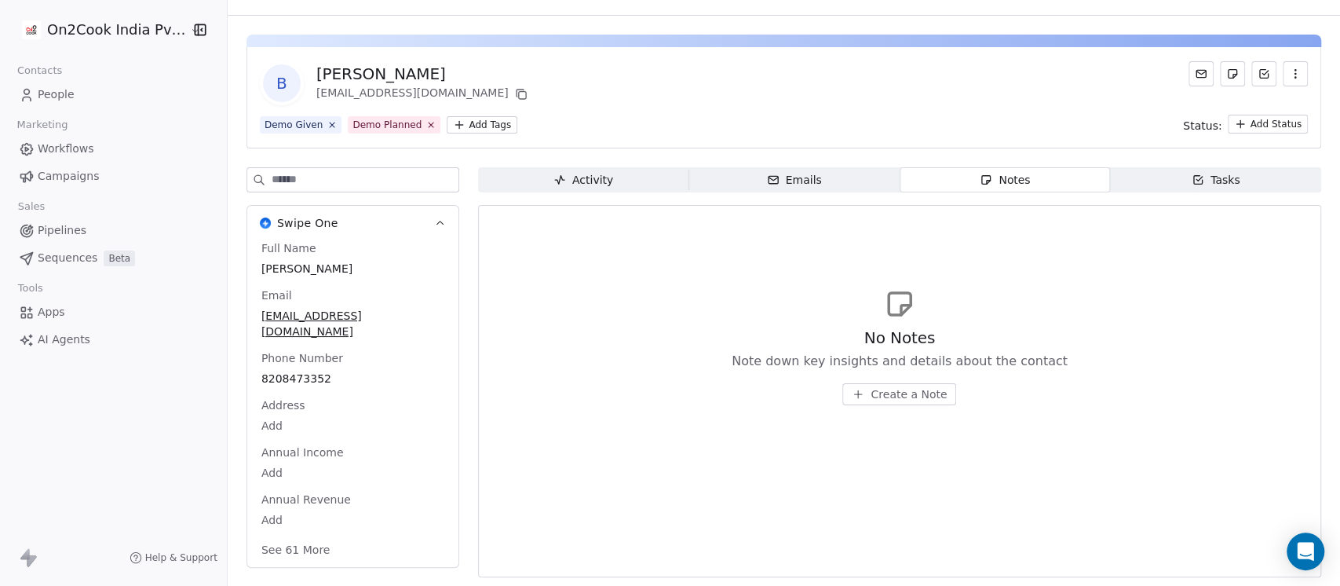
click at [294, 535] on button "See 61 More" at bounding box center [296, 549] width 88 height 28
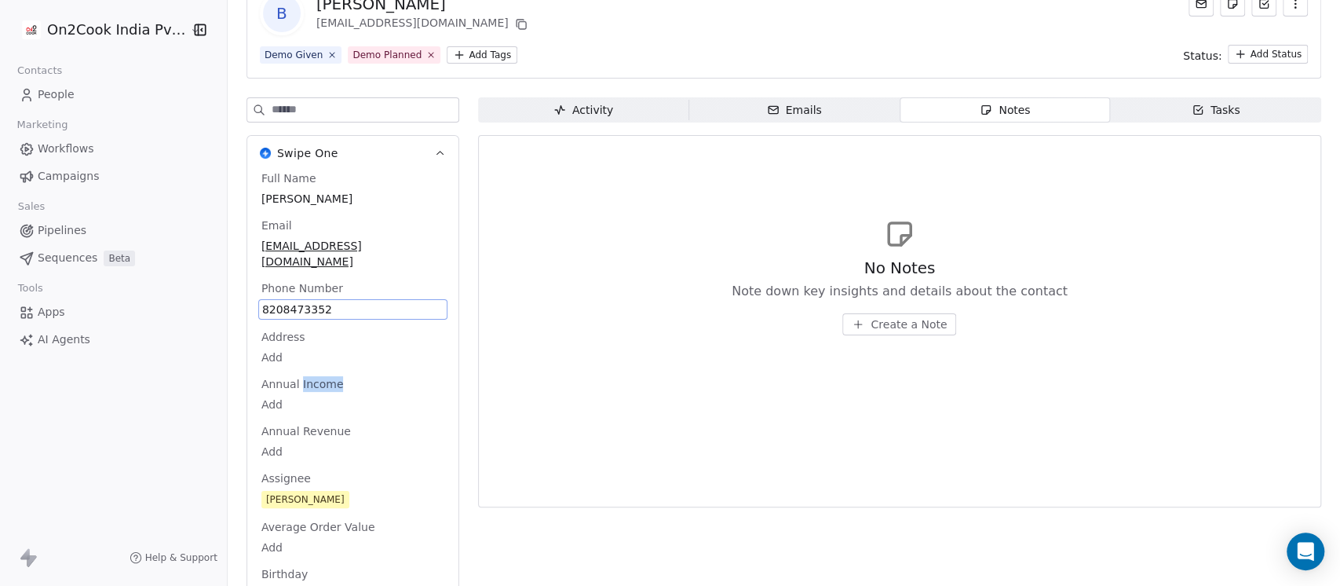
click at [297, 301] on span "8208473352" at bounding box center [352, 309] width 181 height 16
click at [297, 286] on div "**********" at bounding box center [336, 302] width 172 height 38
click at [744, 325] on html "On2Cook India Pvt. Ltd. Contacts People Marketing Workflows Campaigns Sales Pip…" at bounding box center [670, 293] width 1340 height 586
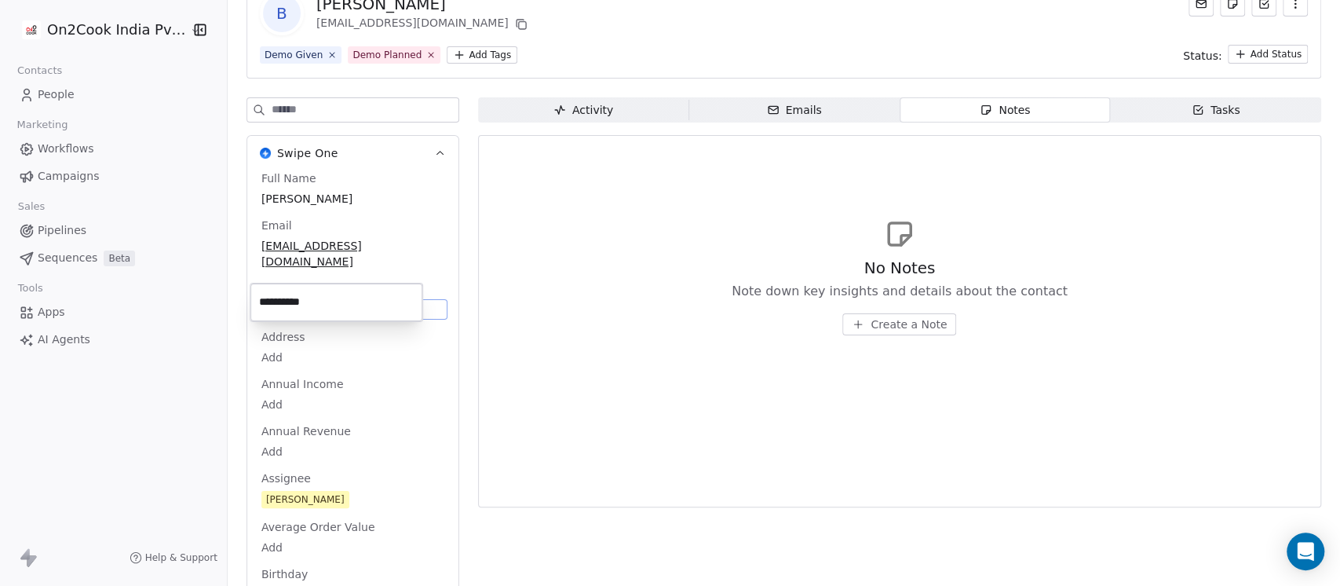
click at [879, 316] on html "On2Cook India Pvt. Ltd. Contacts People Marketing Workflows Campaigns Sales Pip…" at bounding box center [670, 293] width 1340 height 586
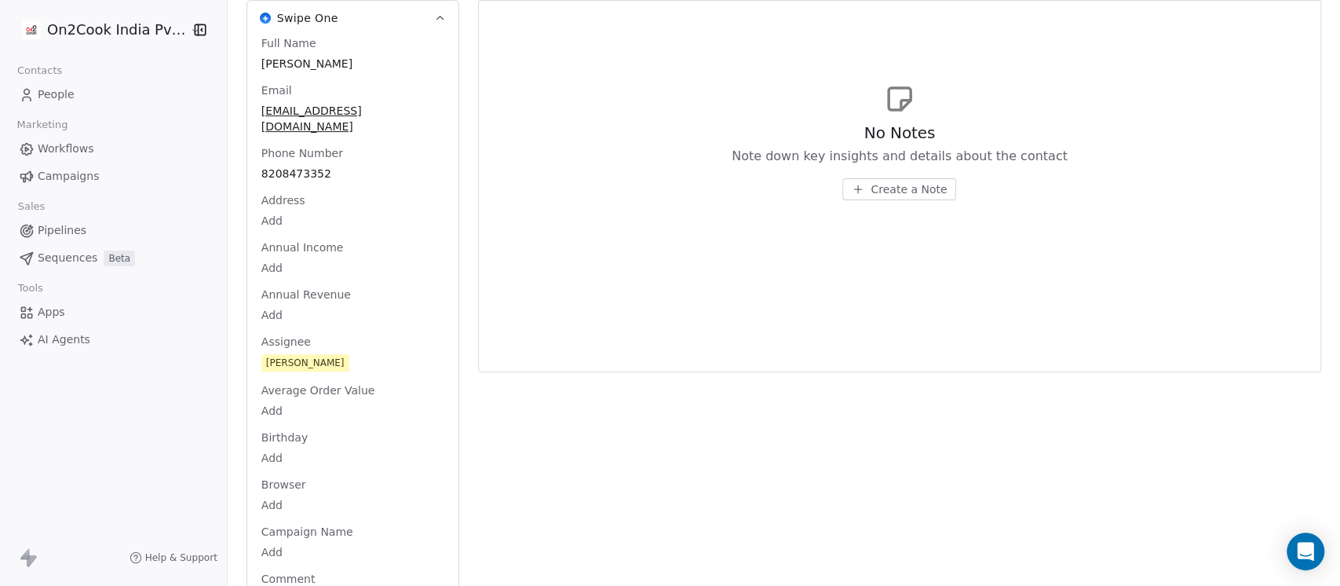
click at [879, 185] on span "Create a Note" at bounding box center [908, 189] width 76 height 16
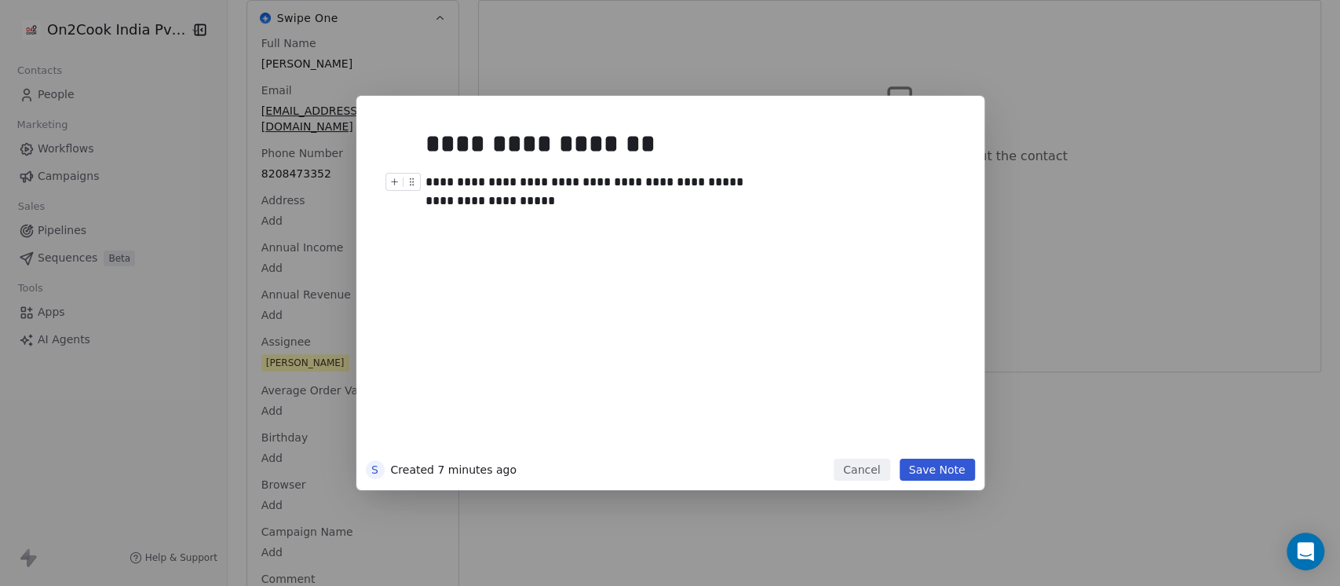
click at [942, 468] on button "Save Note" at bounding box center [937, 469] width 75 height 22
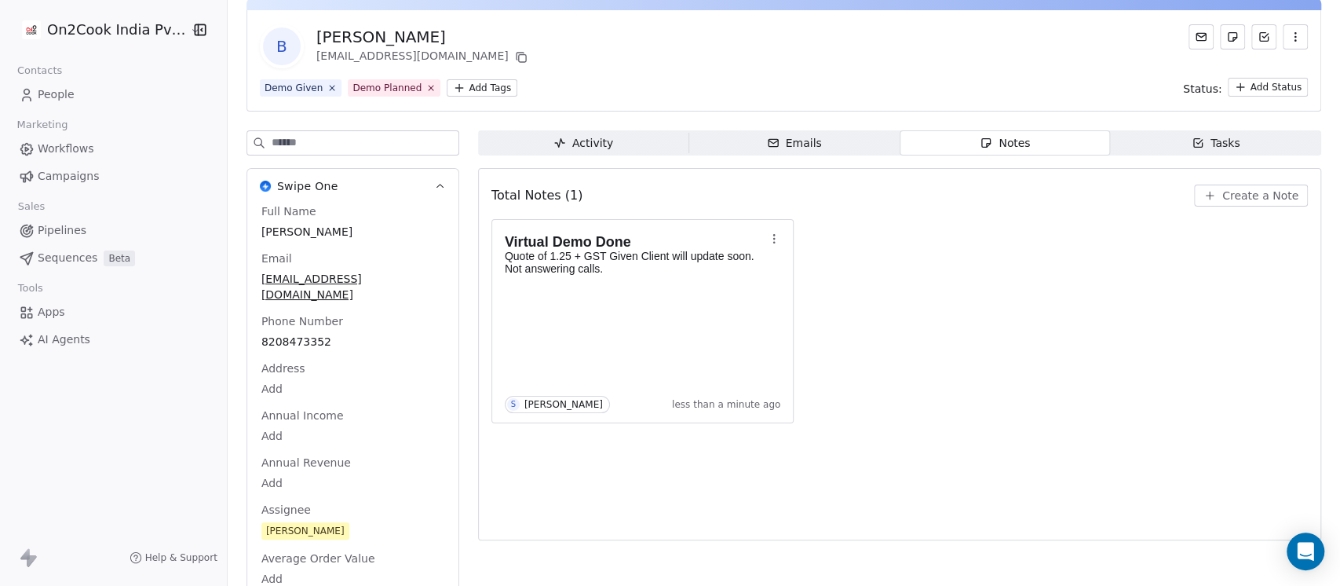
scroll to position [0, 0]
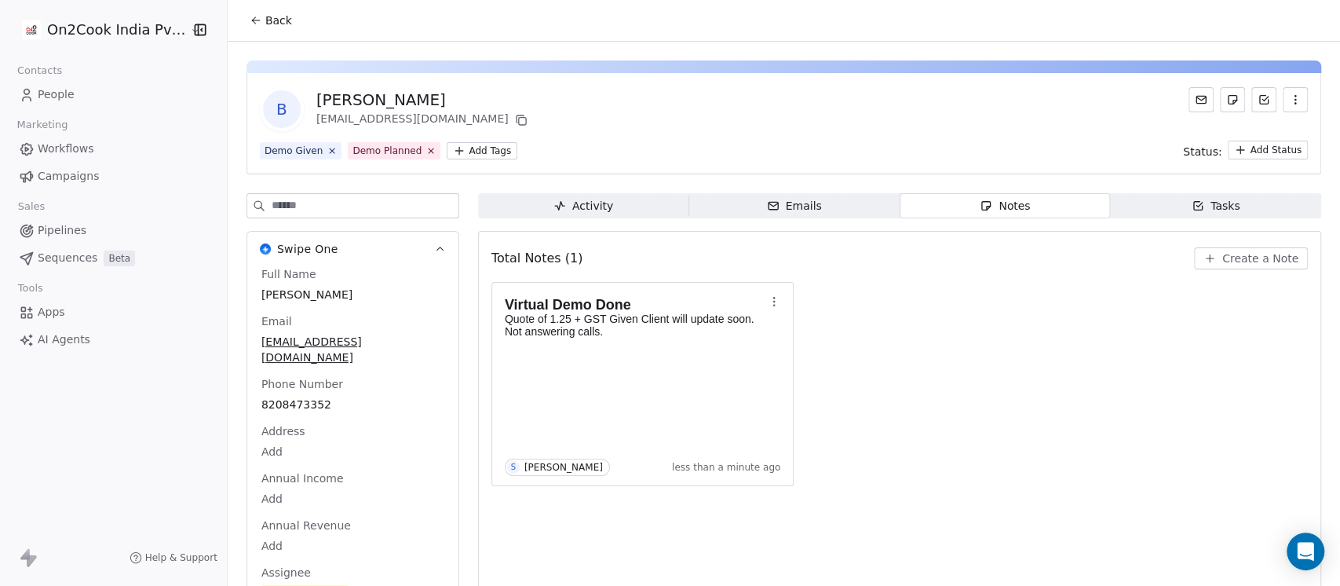
click at [569, 206] on div "Activity" at bounding box center [583, 206] width 60 height 16
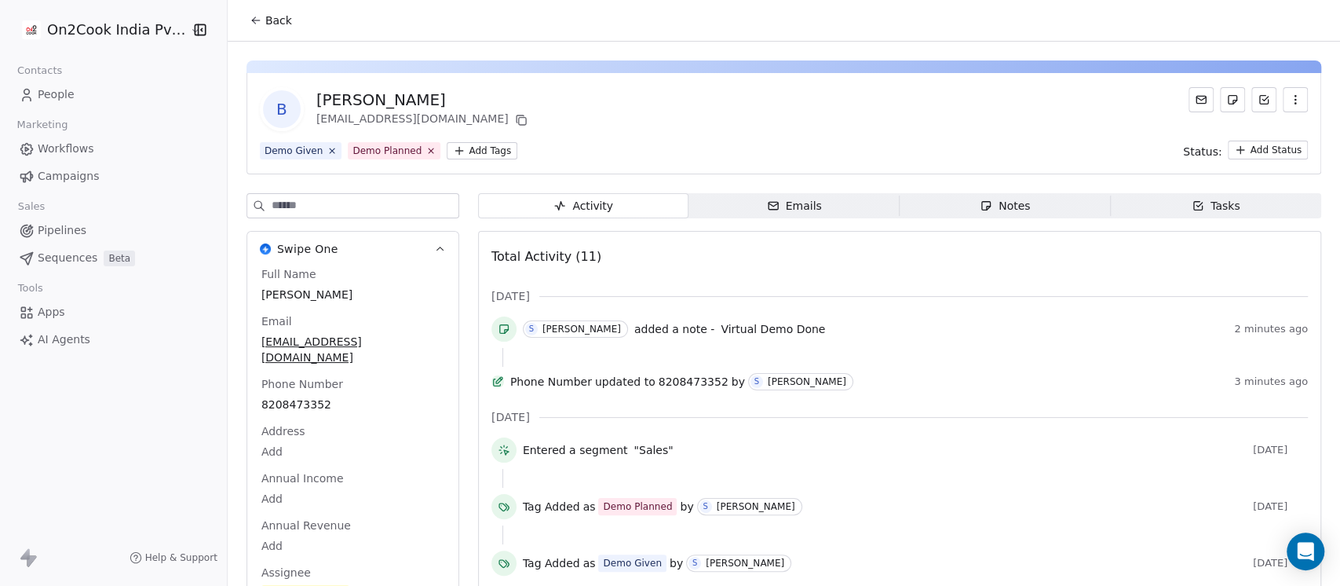
click at [264, 30] on button "Back" at bounding box center [270, 20] width 61 height 28
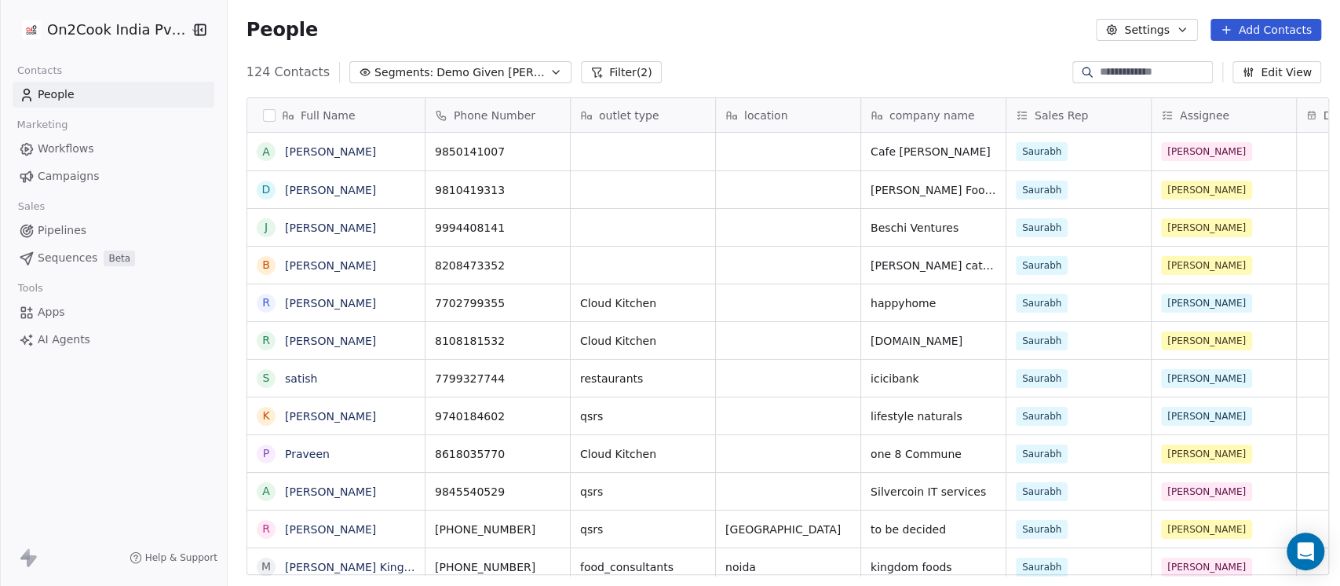
scroll to position [499, 1104]
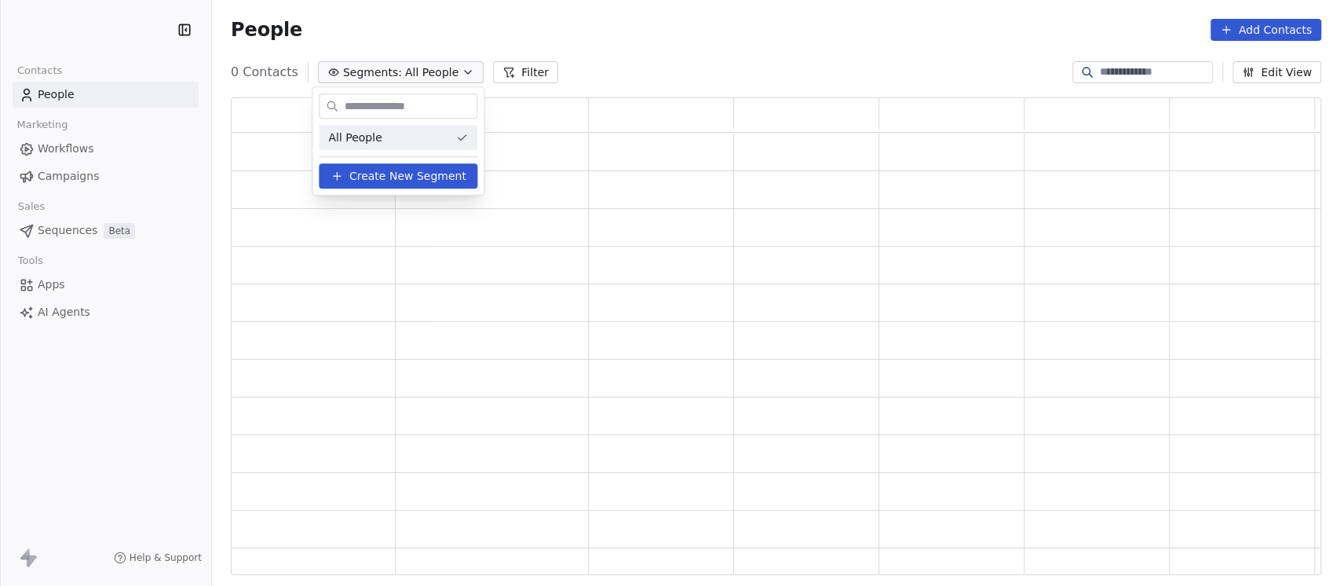
scroll to position [462, 1074]
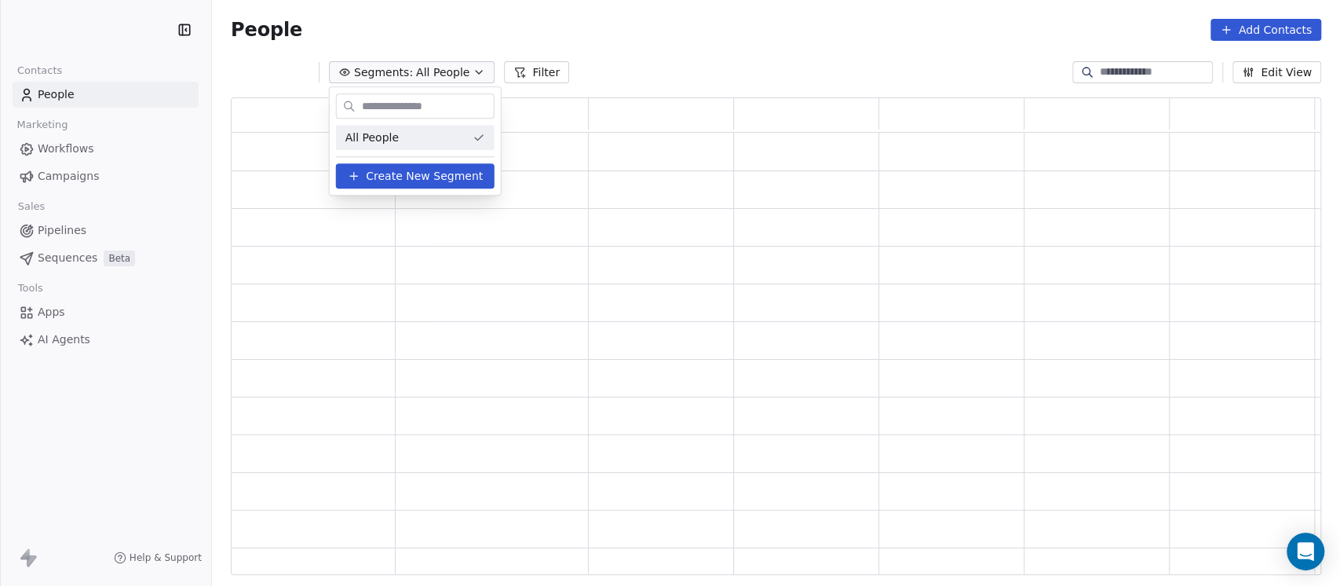
click at [653, 37] on html "Contacts People Marketing Workflows Campaigns Sales Pipelines Sequences Beta To…" at bounding box center [670, 293] width 1340 height 586
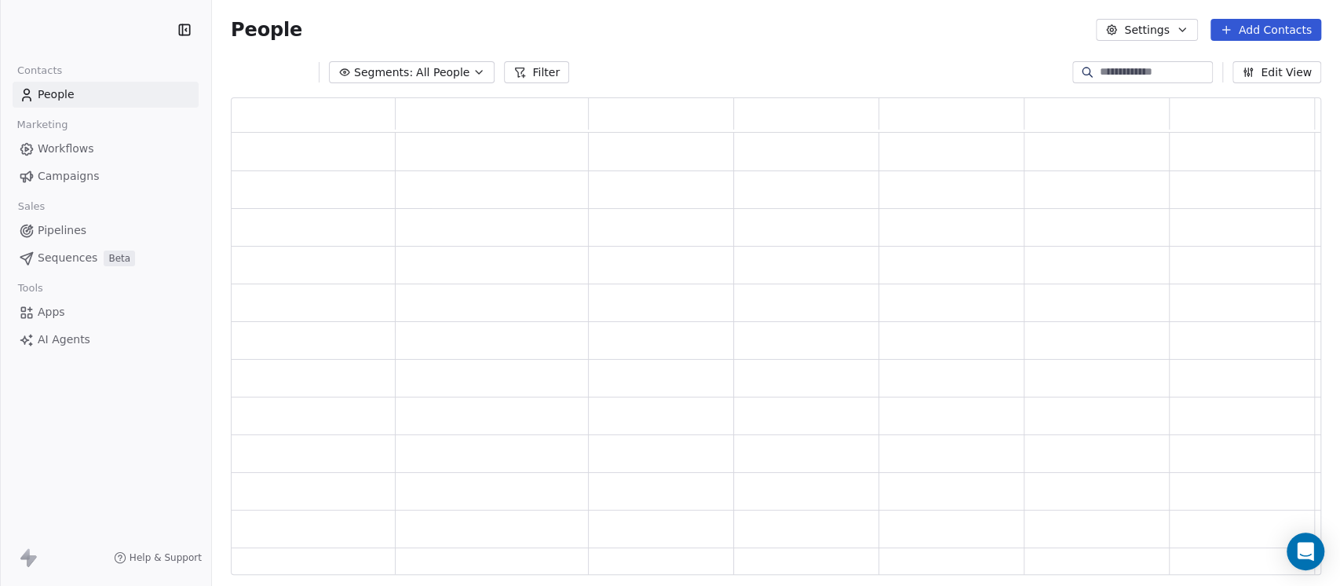
click at [430, 71] on span "All People" at bounding box center [442, 72] width 53 height 16
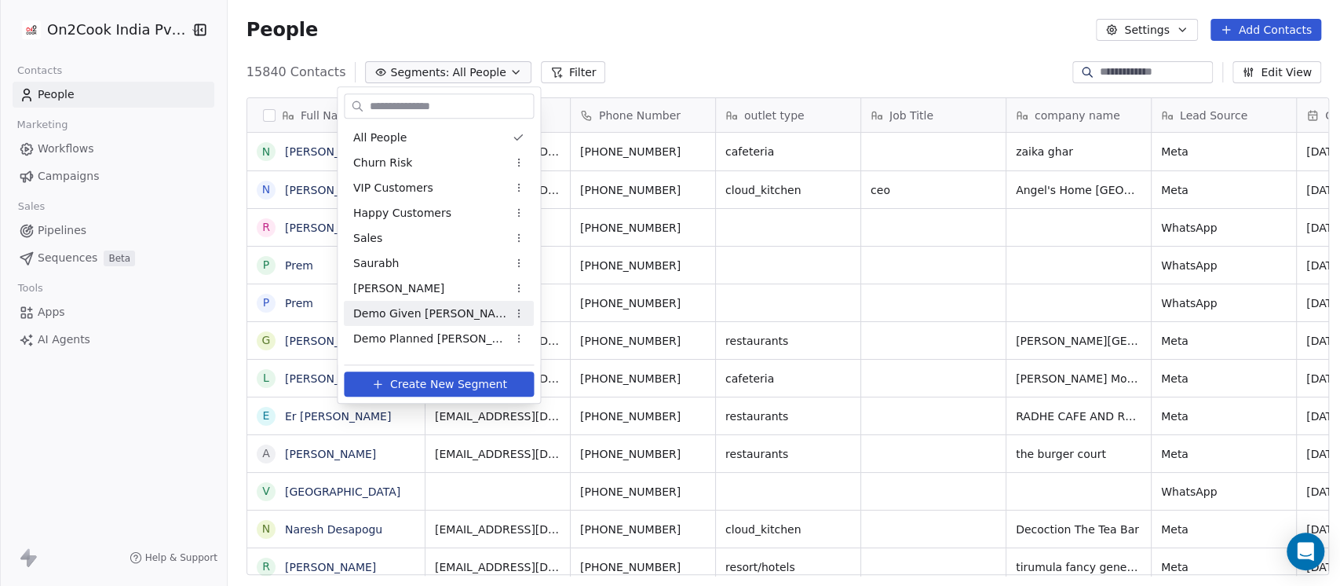
click at [415, 305] on span "Demo Given [PERSON_NAME]" at bounding box center [430, 313] width 154 height 16
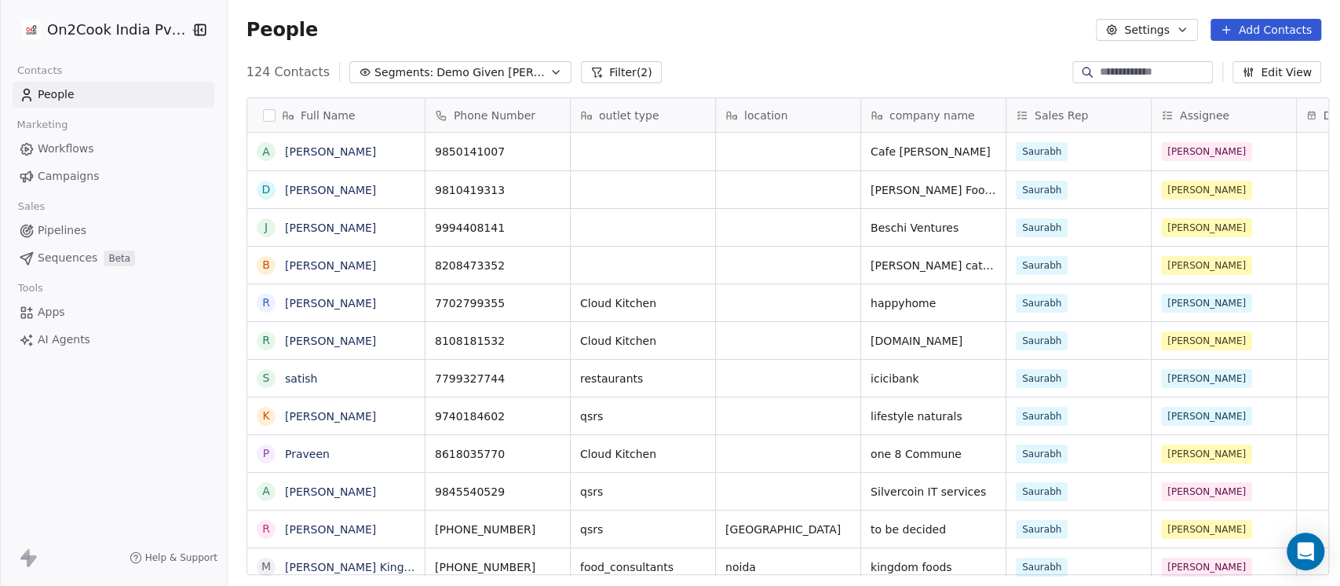
scroll to position [499, 1104]
